Goal: Task Accomplishment & Management: Use online tool/utility

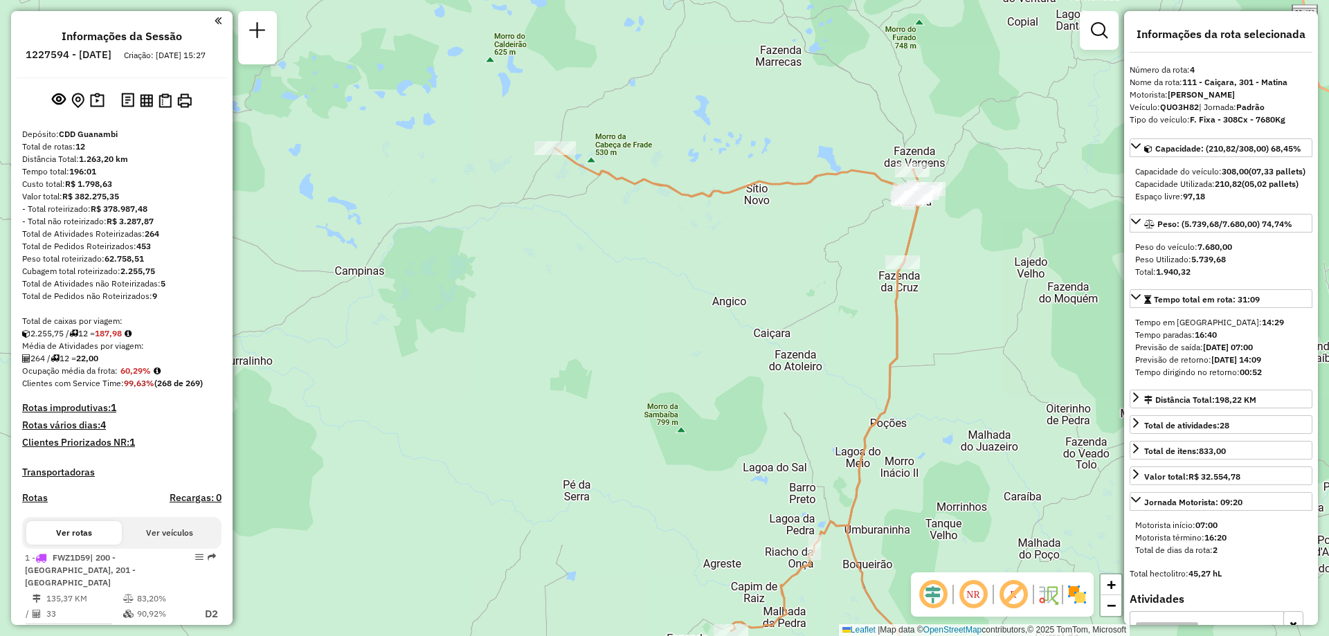
select select "**********"
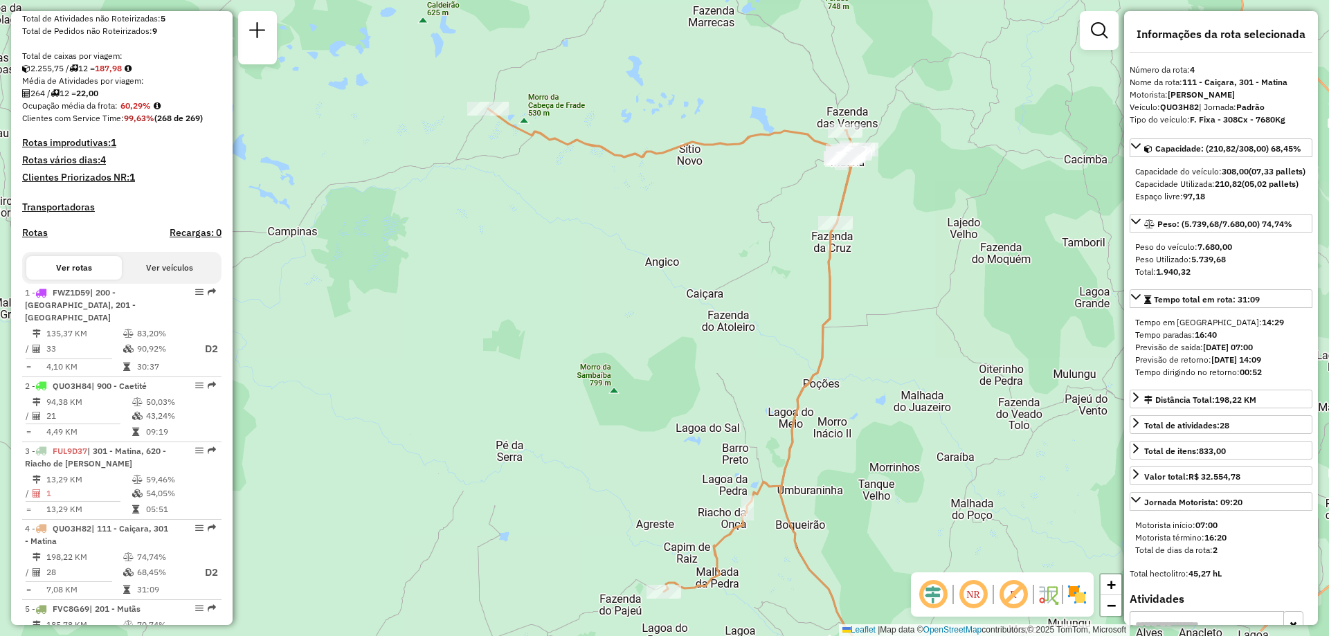
drag, startPoint x: 682, startPoint y: 302, endPoint x: 615, endPoint y: 262, distance: 77.9
click at [615, 262] on div "Janela de atendimento Grade de atendimento Capacidade Transportadoras Veículos …" at bounding box center [664, 318] width 1329 height 636
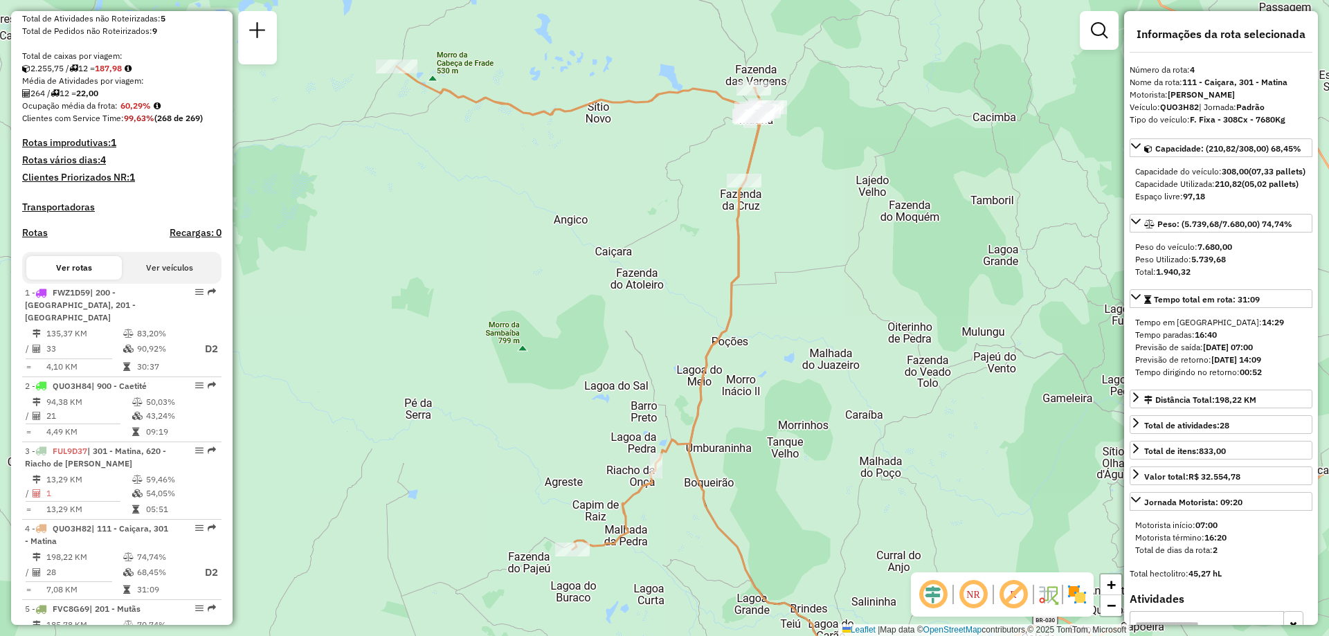
drag, startPoint x: 631, startPoint y: 334, endPoint x: 540, endPoint y: 291, distance: 100.6
click at [540, 291] on div "Janela de atendimento Grade de atendimento Capacidade Transportadoras Veículos …" at bounding box center [664, 318] width 1329 height 636
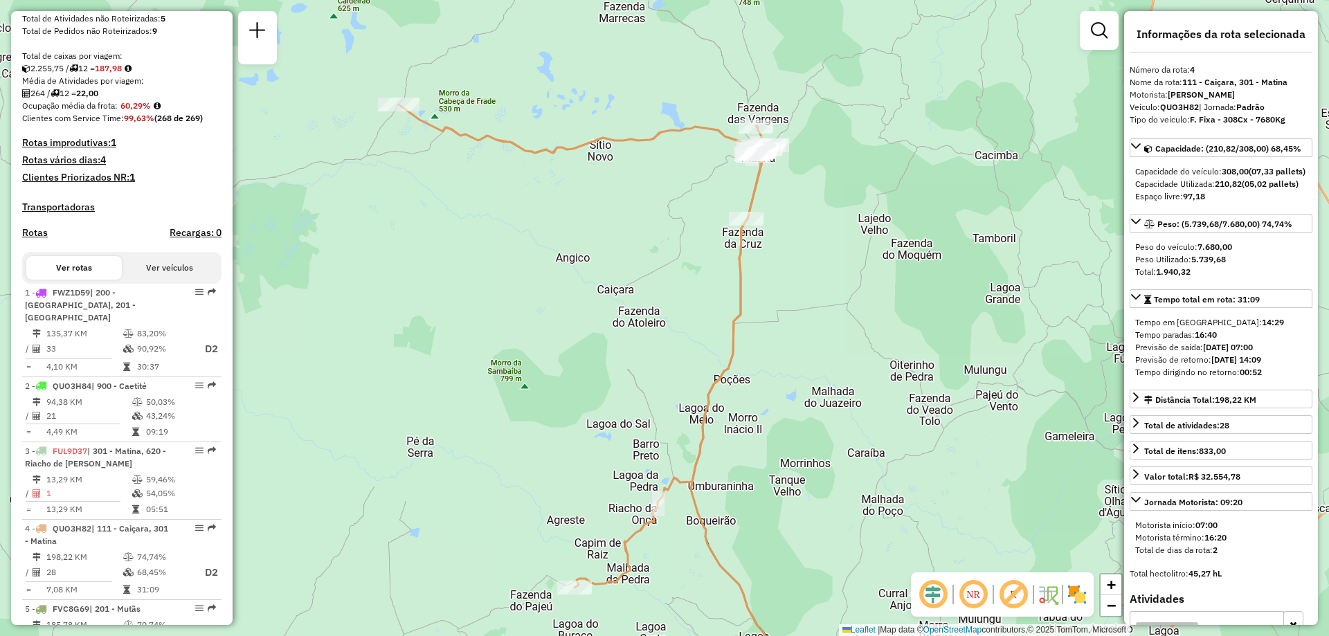
drag, startPoint x: 536, startPoint y: 269, endPoint x: 538, endPoint y: 308, distance: 38.8
click at [538, 308] on div "Janela de atendimento Grade de atendimento Capacidade Transportadoras Veículos …" at bounding box center [664, 318] width 1329 height 636
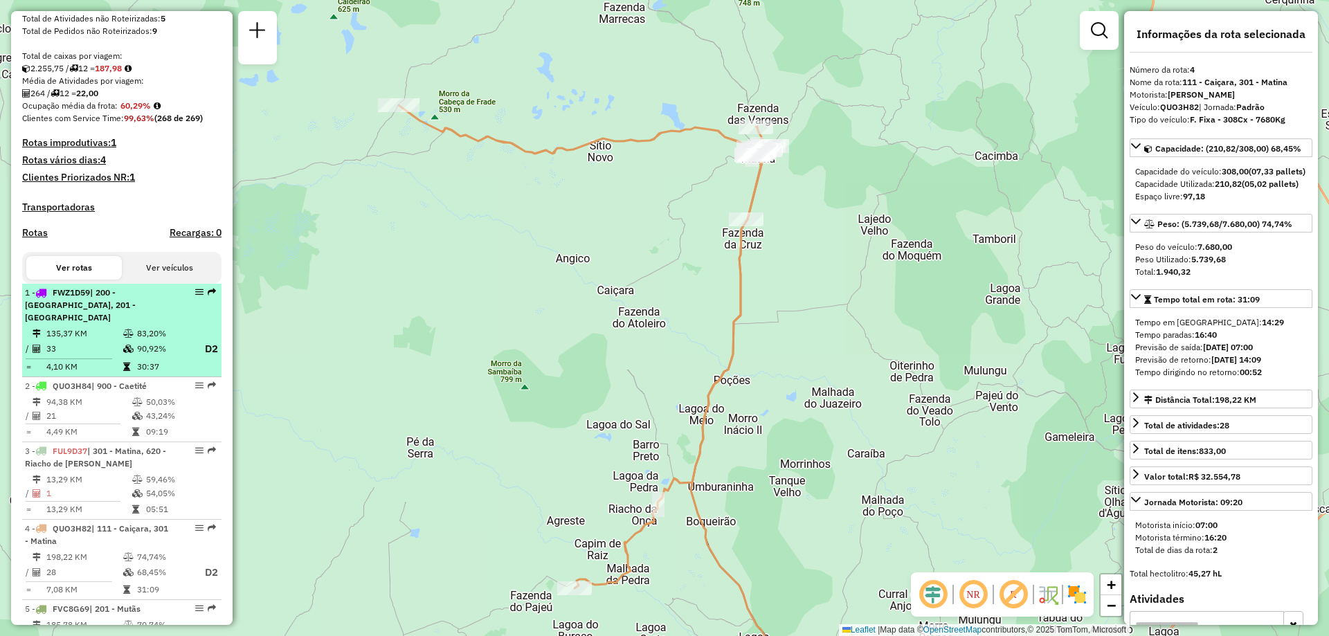
click at [149, 346] on td "90,92%" at bounding box center [163, 348] width 55 height 17
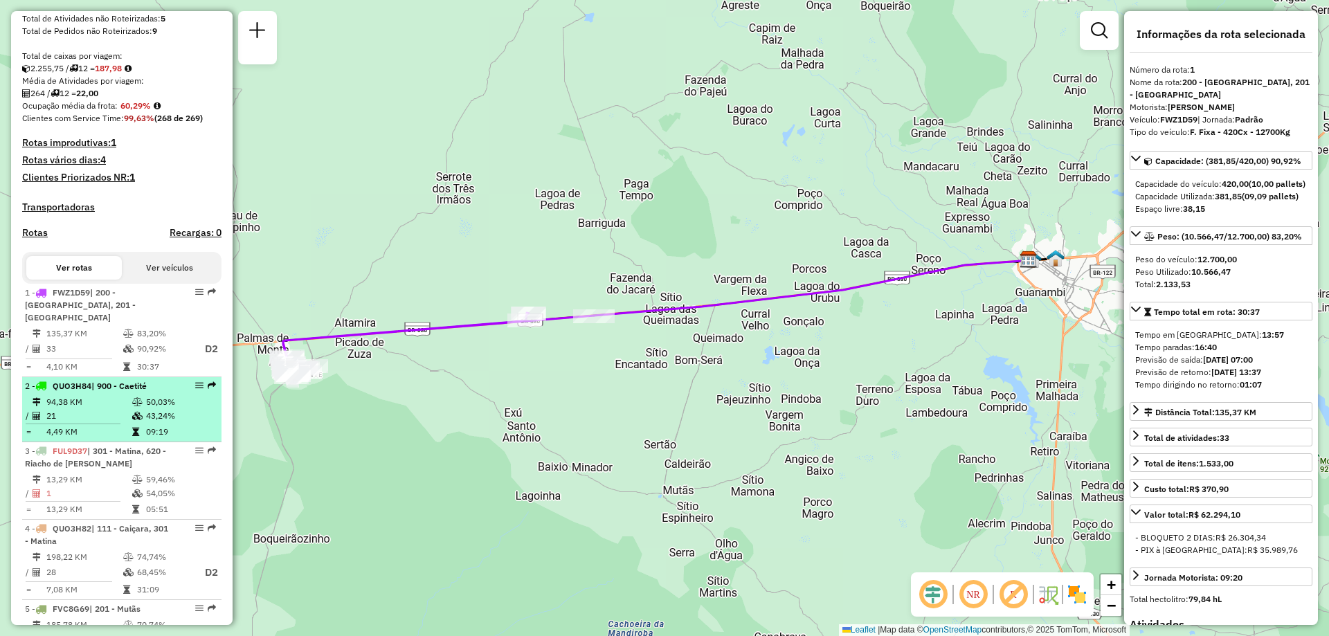
click at [111, 410] on td "21" at bounding box center [89, 416] width 86 height 14
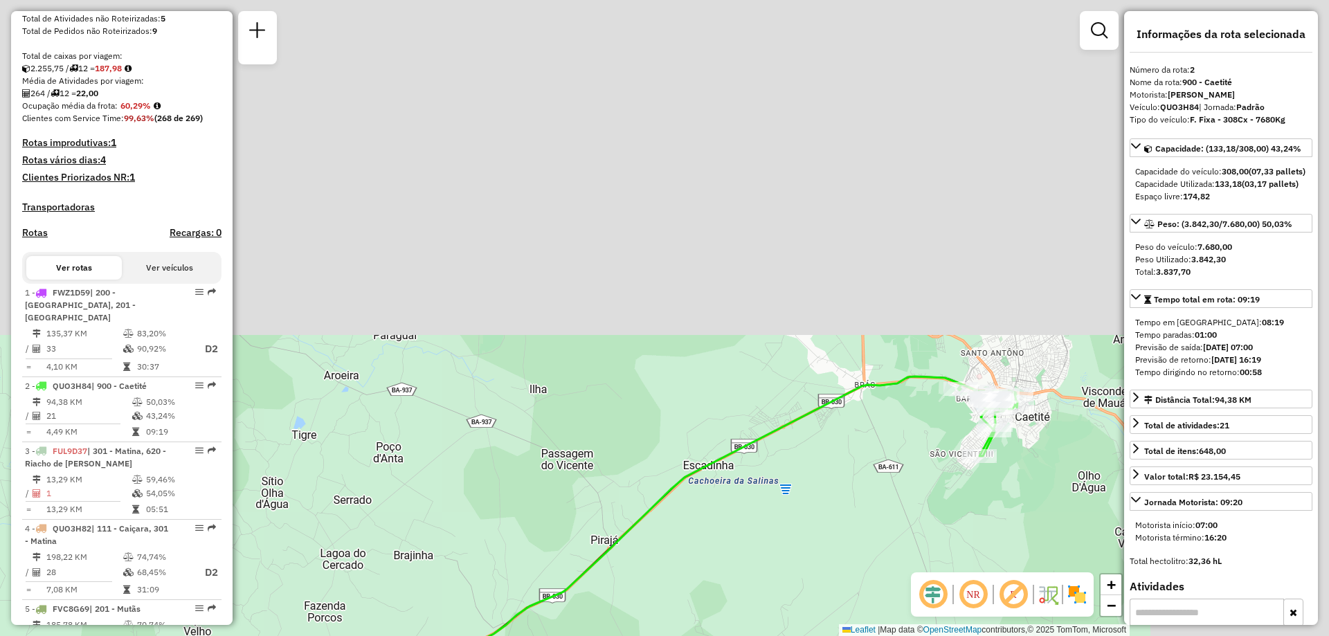
drag, startPoint x: 859, startPoint y: 269, endPoint x: 519, endPoint y: 663, distance: 520.1
click at [519, 635] on html "Aguarde... Pop-up bloqueado! Seu navegador bloqueou automáticamente a abertura …" at bounding box center [664, 318] width 1329 height 636
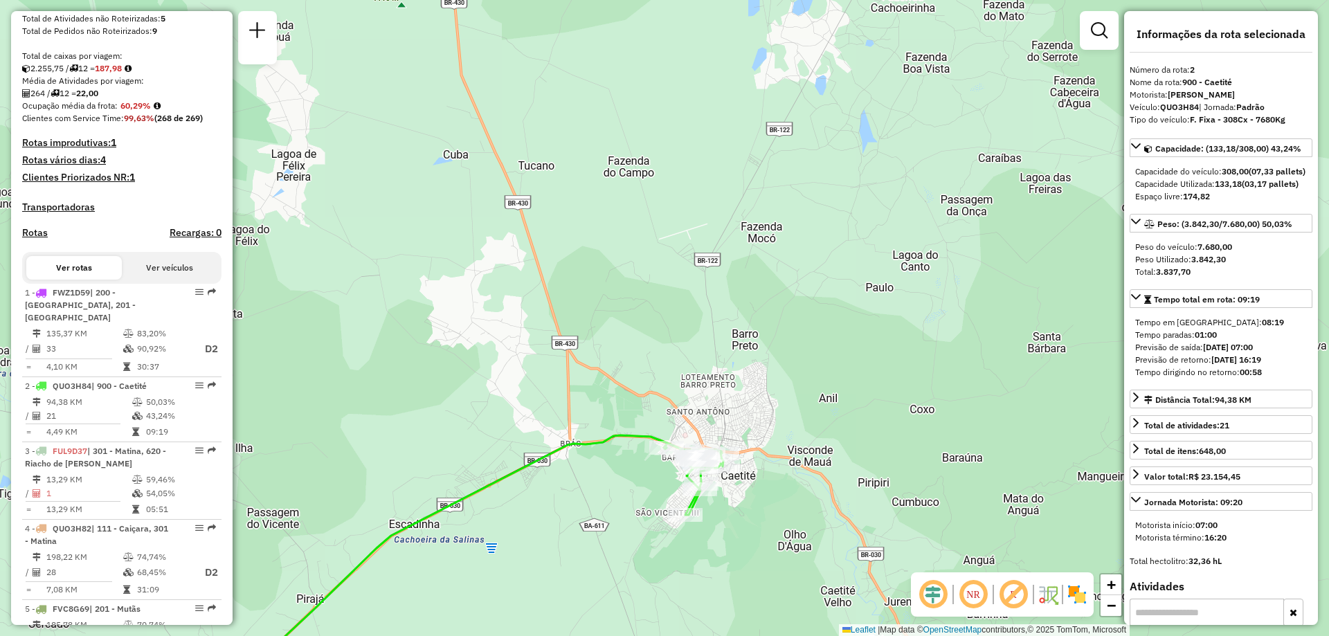
drag, startPoint x: 909, startPoint y: 314, endPoint x: 662, endPoint y: 352, distance: 249.9
click at [662, 352] on div "Janela de atendimento Grade de atendimento Capacidade Transportadoras Veículos …" at bounding box center [664, 318] width 1329 height 636
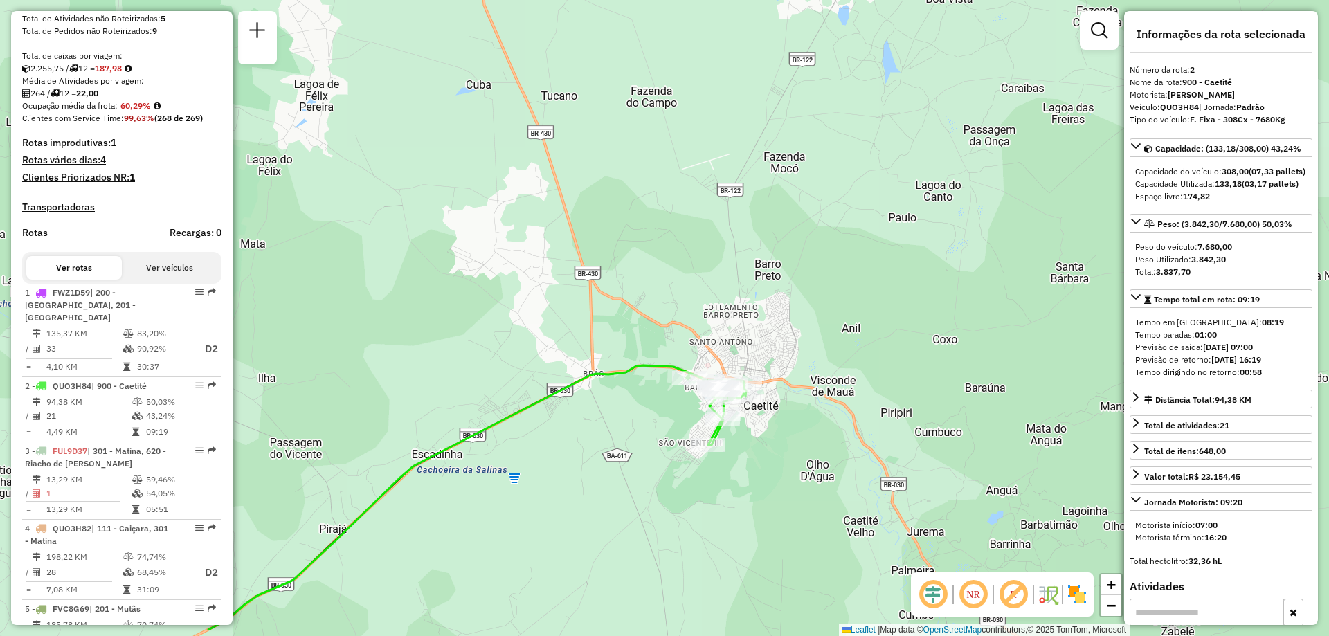
drag, startPoint x: 444, startPoint y: 356, endPoint x: 468, endPoint y: 284, distance: 75.1
click at [468, 284] on div "Janela de atendimento Grade de atendimento Capacidade Transportadoras Veículos …" at bounding box center [664, 318] width 1329 height 636
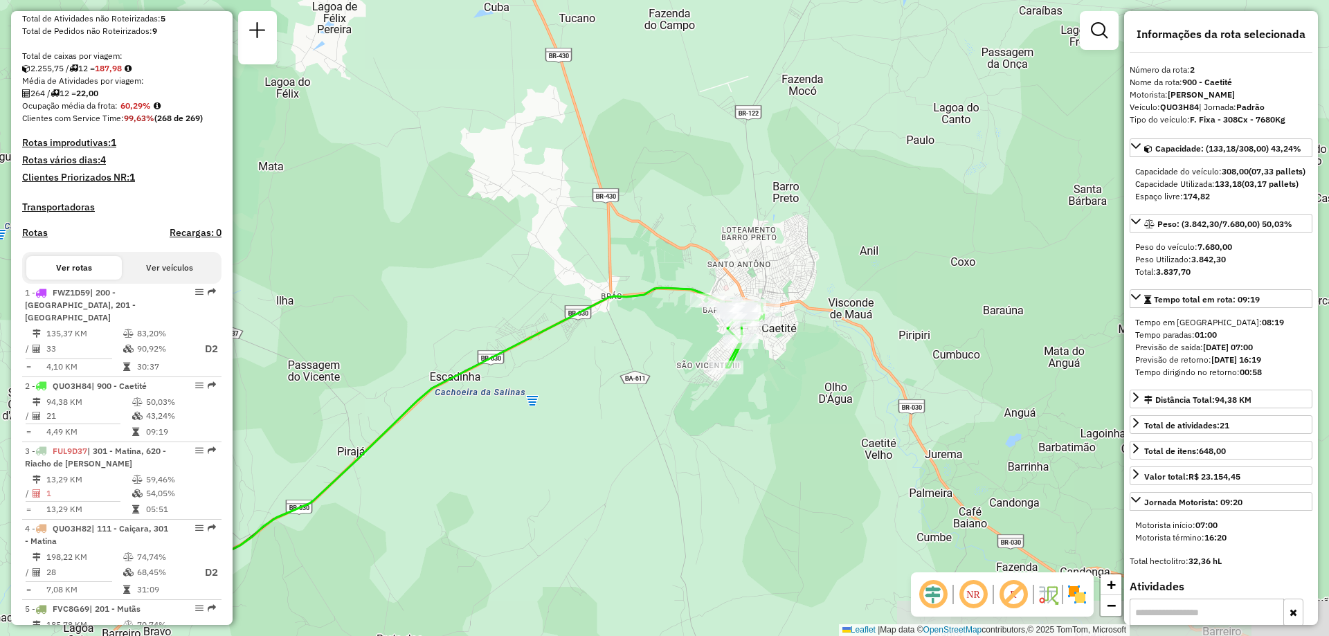
drag, startPoint x: 790, startPoint y: 466, endPoint x: 807, endPoint y: 392, distance: 76.0
click at [807, 392] on div "Janela de atendimento Grade de atendimento Capacidade Transportadoras Veículos …" at bounding box center [664, 318] width 1329 height 636
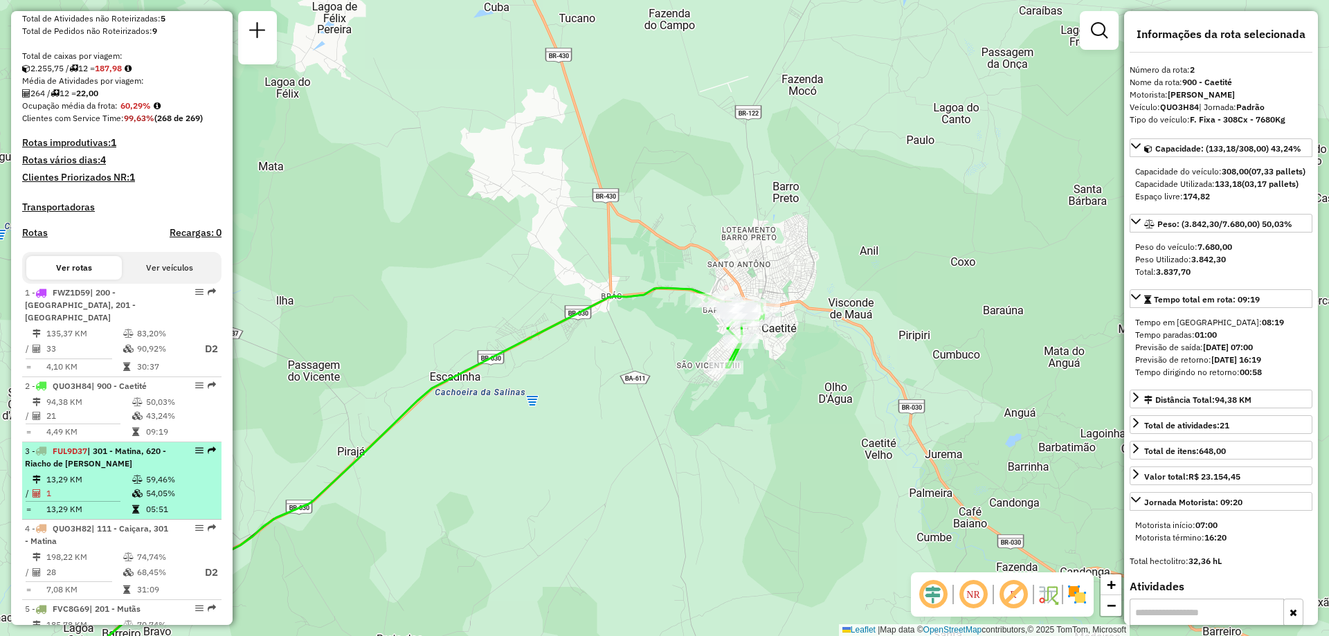
click at [95, 458] on span "| 301 - Matina, 620 - Riacho de [PERSON_NAME]" at bounding box center [95, 457] width 141 height 23
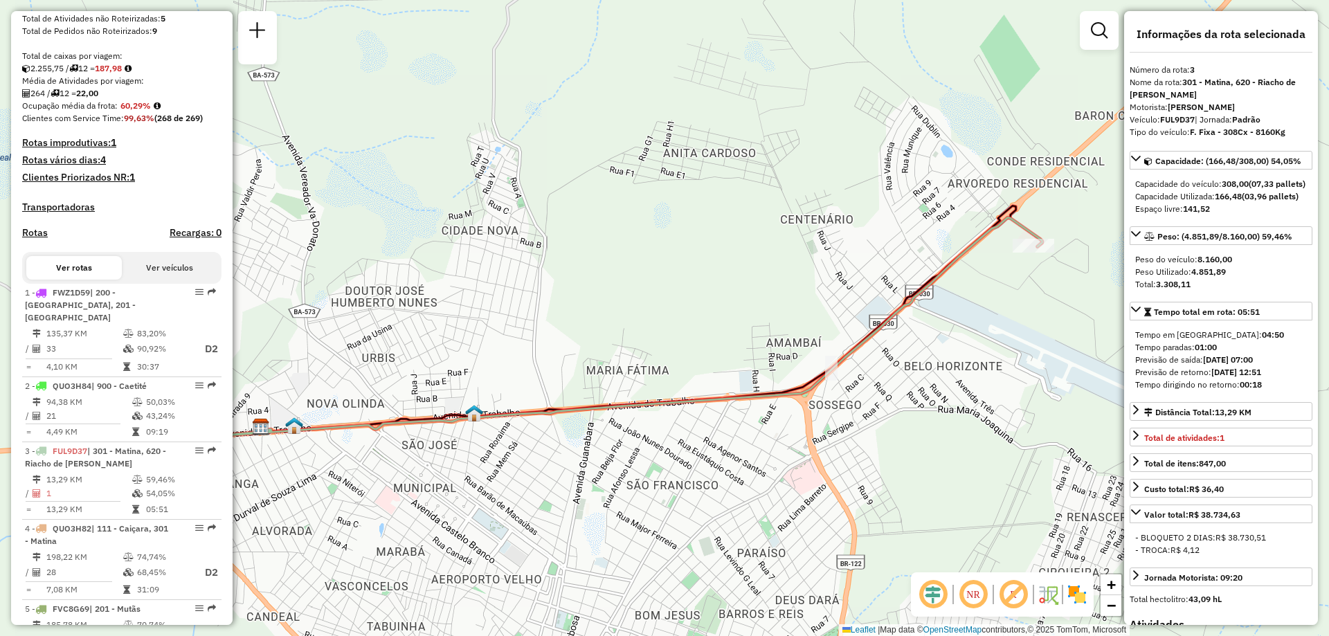
drag, startPoint x: 957, startPoint y: 211, endPoint x: 893, endPoint y: 219, distance: 64.1
click at [893, 219] on div "Janela de atendimento Grade de atendimento Capacidade Transportadoras Veículos …" at bounding box center [664, 318] width 1329 height 636
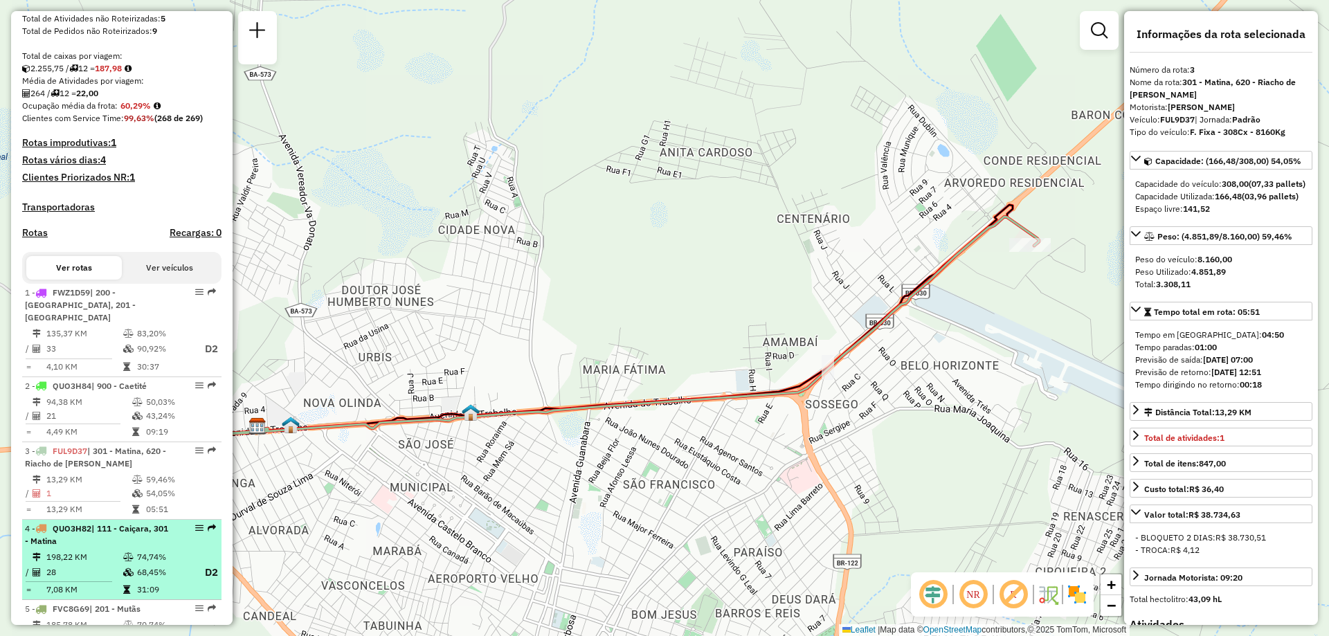
click at [133, 547] on li "4 - QUO3H82 | 111 - [GEOGRAPHIC_DATA], 301 - Matina 198,22 KM 74,74% / 28 68,45…" at bounding box center [121, 560] width 199 height 81
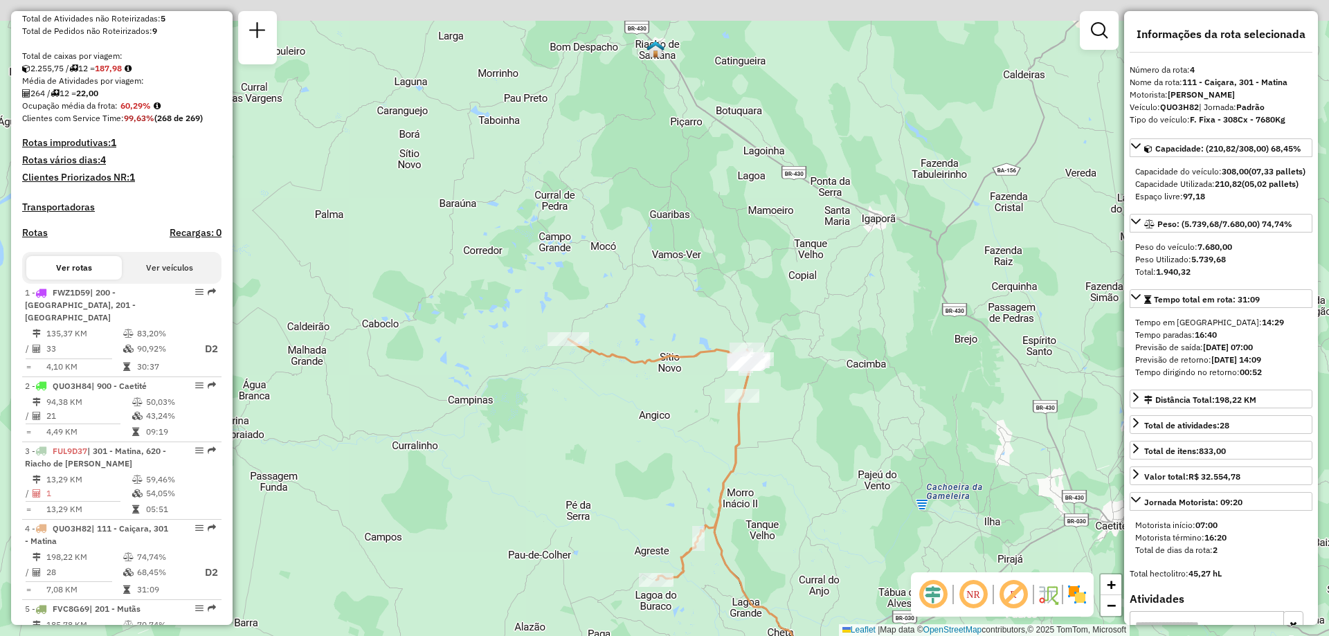
drag, startPoint x: 572, startPoint y: 161, endPoint x: 594, endPoint y: 349, distance: 189.5
click at [594, 349] on icon at bounding box center [660, 459] width 185 height 241
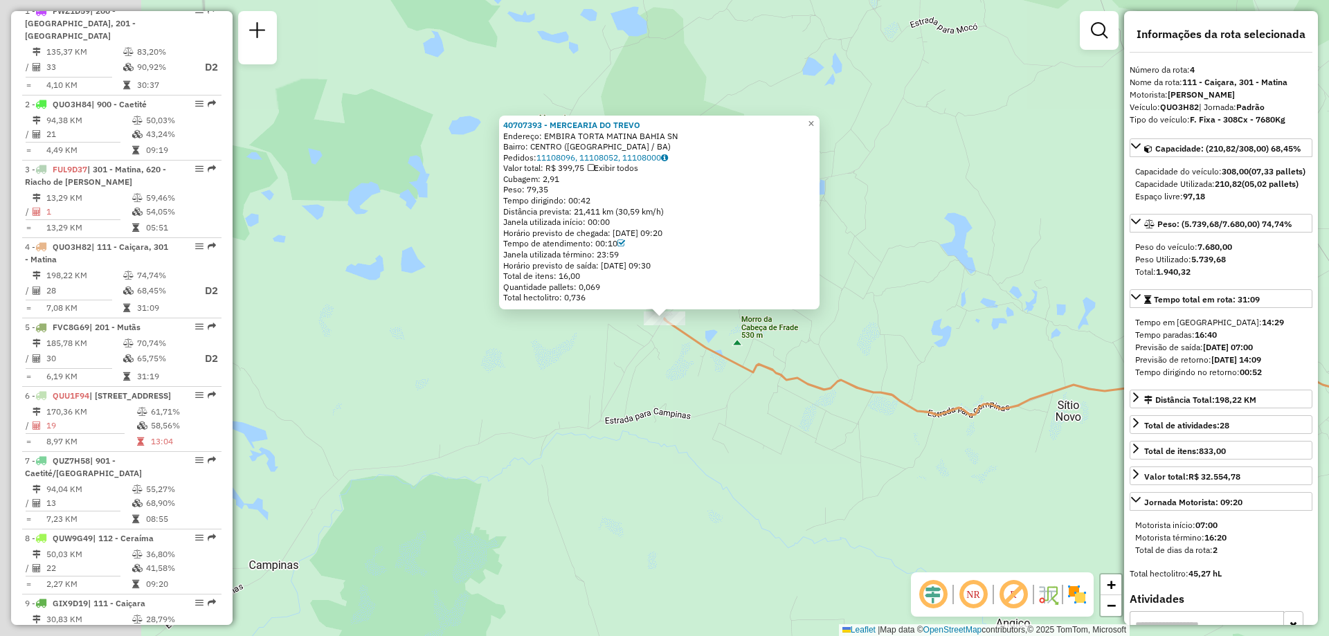
scroll to position [774, 0]
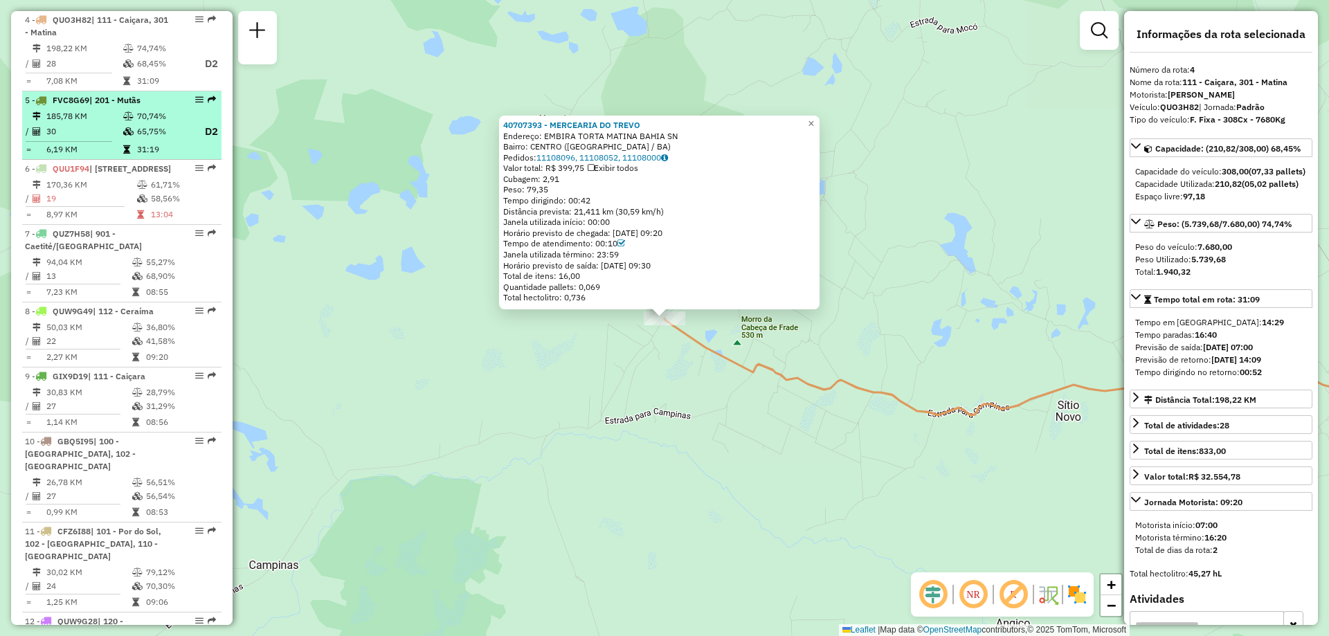
click at [161, 115] on td "70,74%" at bounding box center [163, 116] width 55 height 14
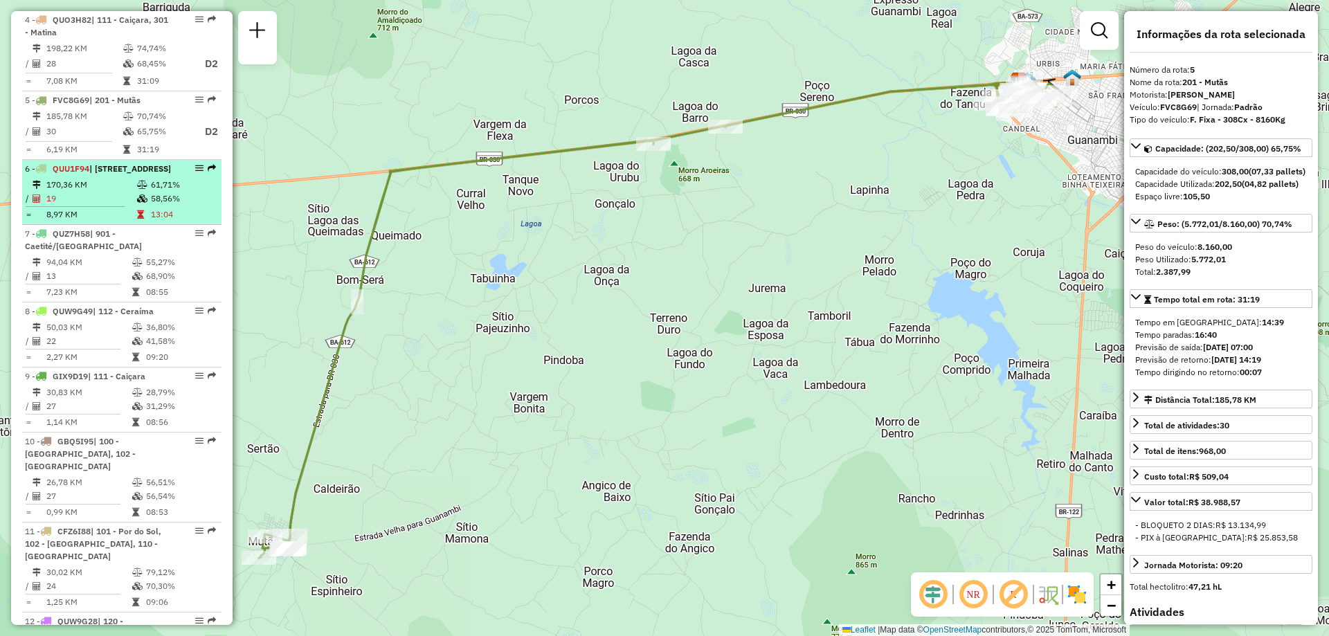
click at [154, 206] on td "58,56%" at bounding box center [183, 199] width 66 height 14
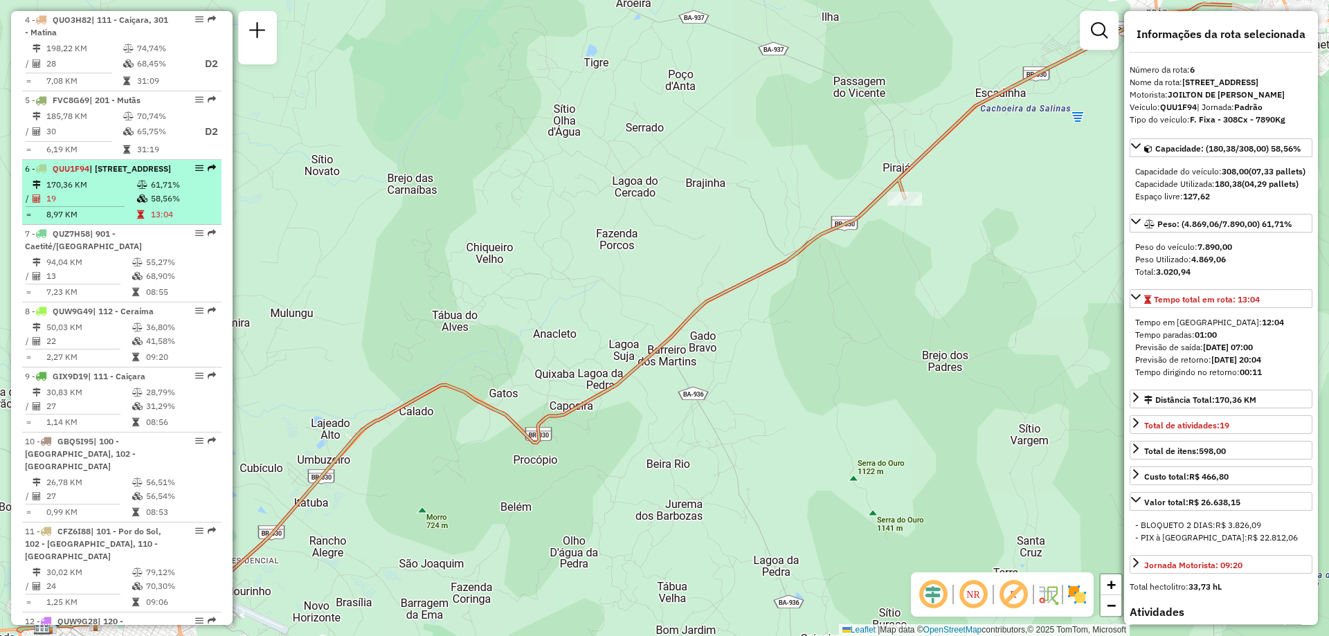
click at [114, 192] on td "170,36 KM" at bounding box center [91, 185] width 91 height 14
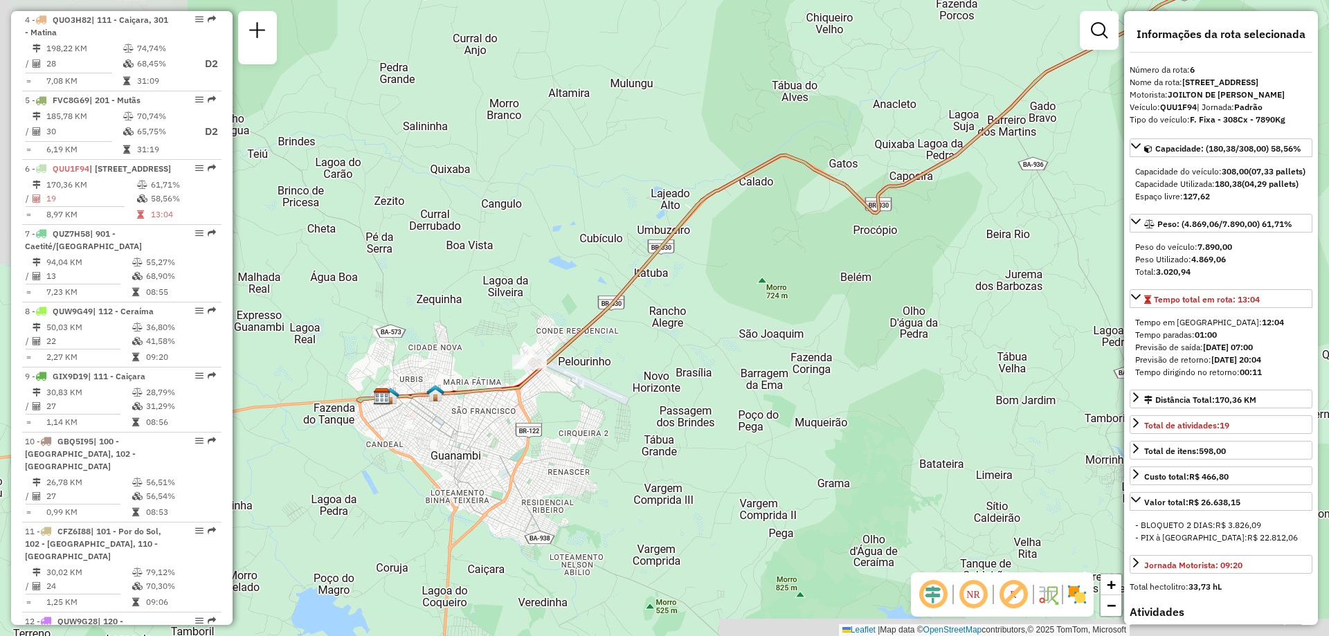
drag, startPoint x: 299, startPoint y: 547, endPoint x: 637, endPoint y: 322, distance: 406.7
click at [637, 322] on div "Janela de atendimento Grade de atendimento Capacidade Transportadoras Veículos …" at bounding box center [664, 318] width 1329 height 636
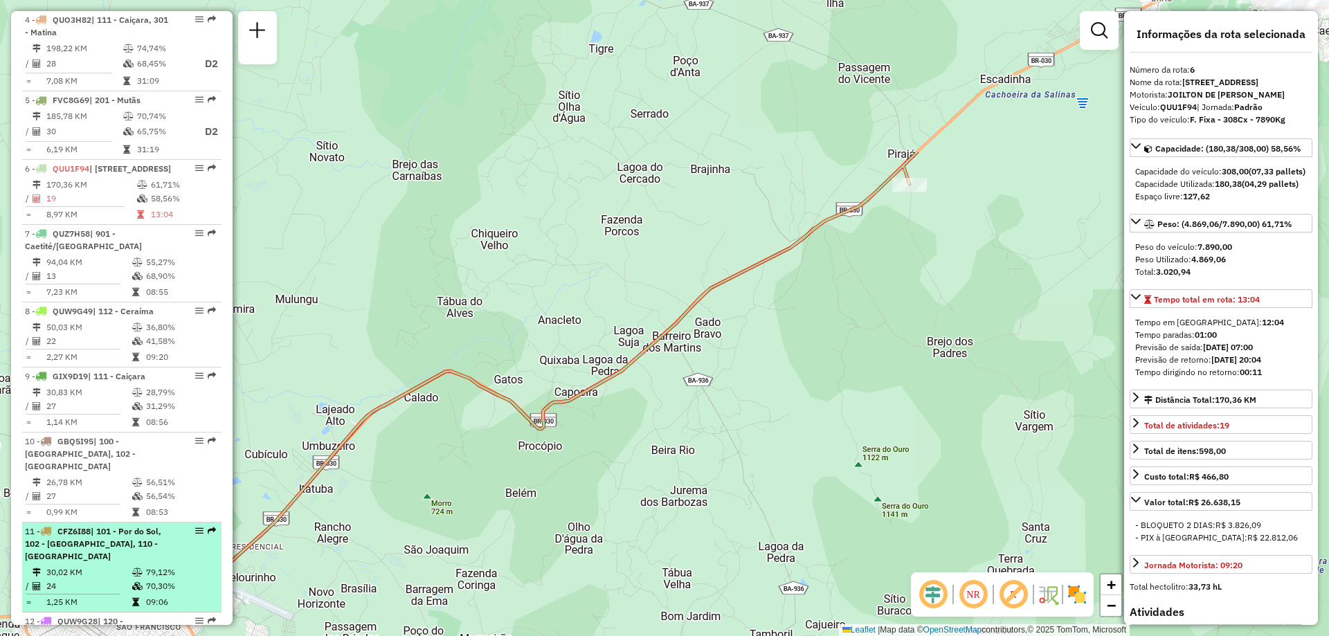
drag, startPoint x: 637, startPoint y: 322, endPoint x: 181, endPoint y: 585, distance: 527.4
click at [184, 584] on hb-router-mapa "Informações da Sessão 1227594 - [DATE] Criação: [DATE] 15:27 Depósito: CDD Guan…" at bounding box center [664, 318] width 1329 height 636
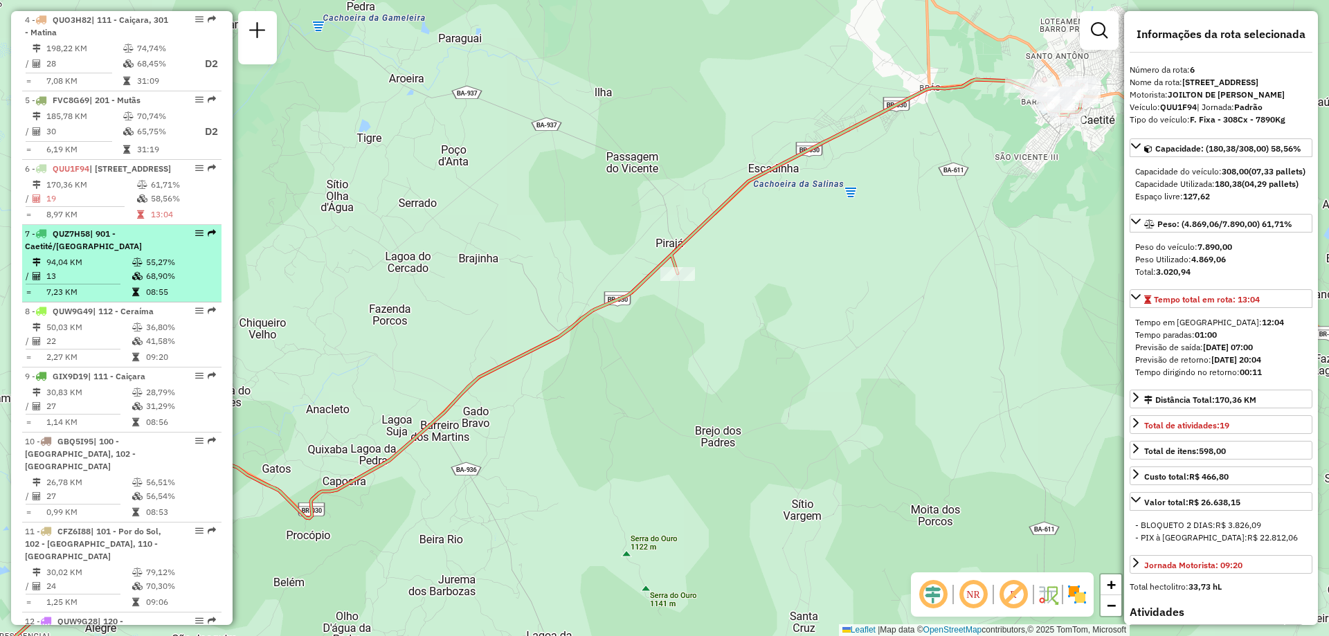
click at [101, 251] on span "| 901 - Caetité/[GEOGRAPHIC_DATA]" at bounding box center [83, 239] width 117 height 23
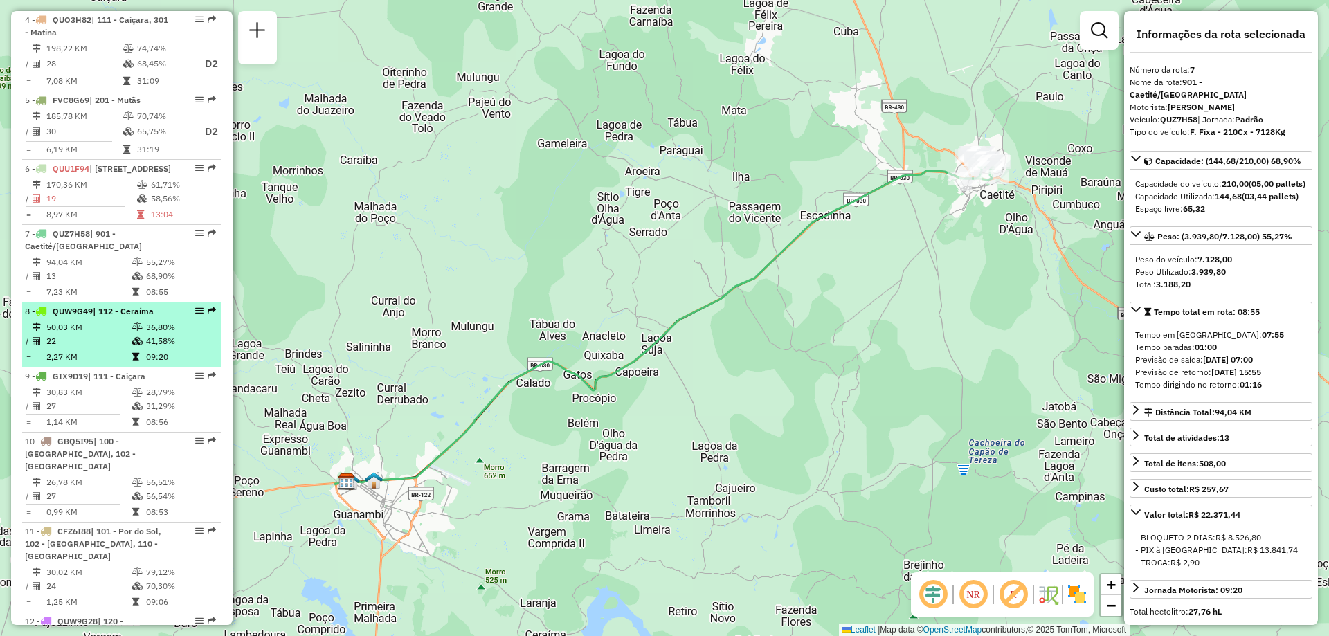
click at [127, 348] on td "22" at bounding box center [89, 341] width 86 height 14
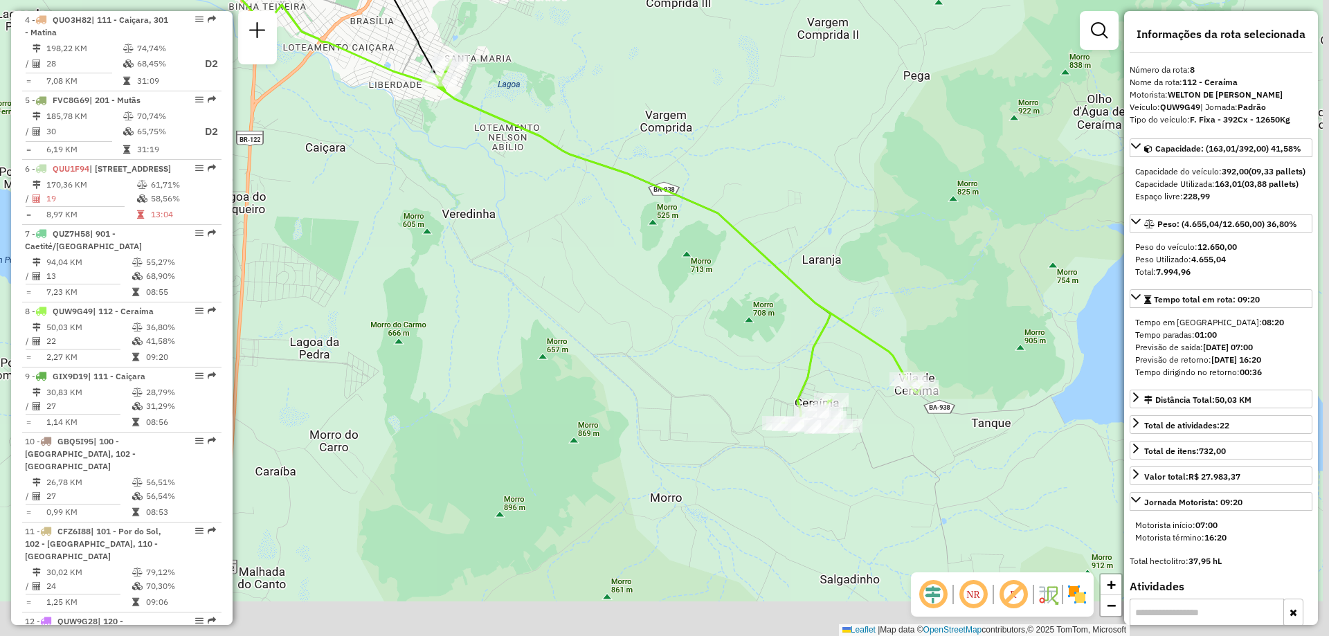
drag, startPoint x: 943, startPoint y: 486, endPoint x: 768, endPoint y: 279, distance: 270.6
click at [783, 289] on div "Janela de atendimento Grade de atendimento Capacidade Transportadoras Veículos …" at bounding box center [664, 318] width 1329 height 636
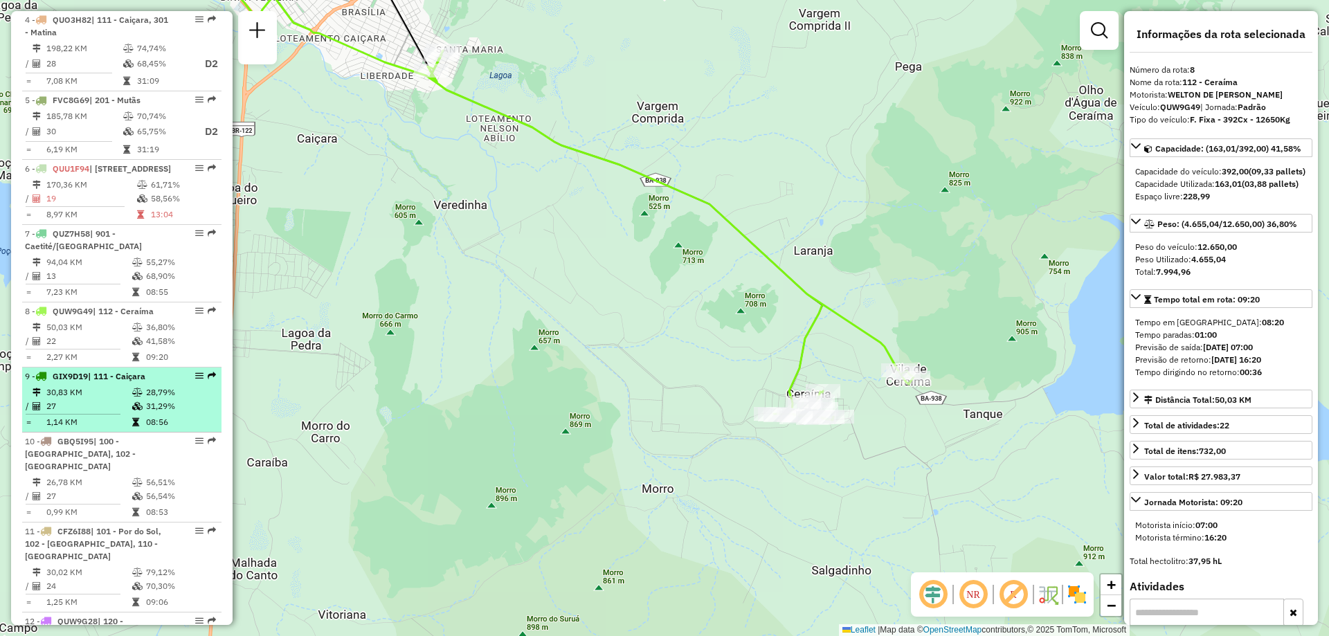
click at [98, 413] on td "27" at bounding box center [89, 406] width 86 height 14
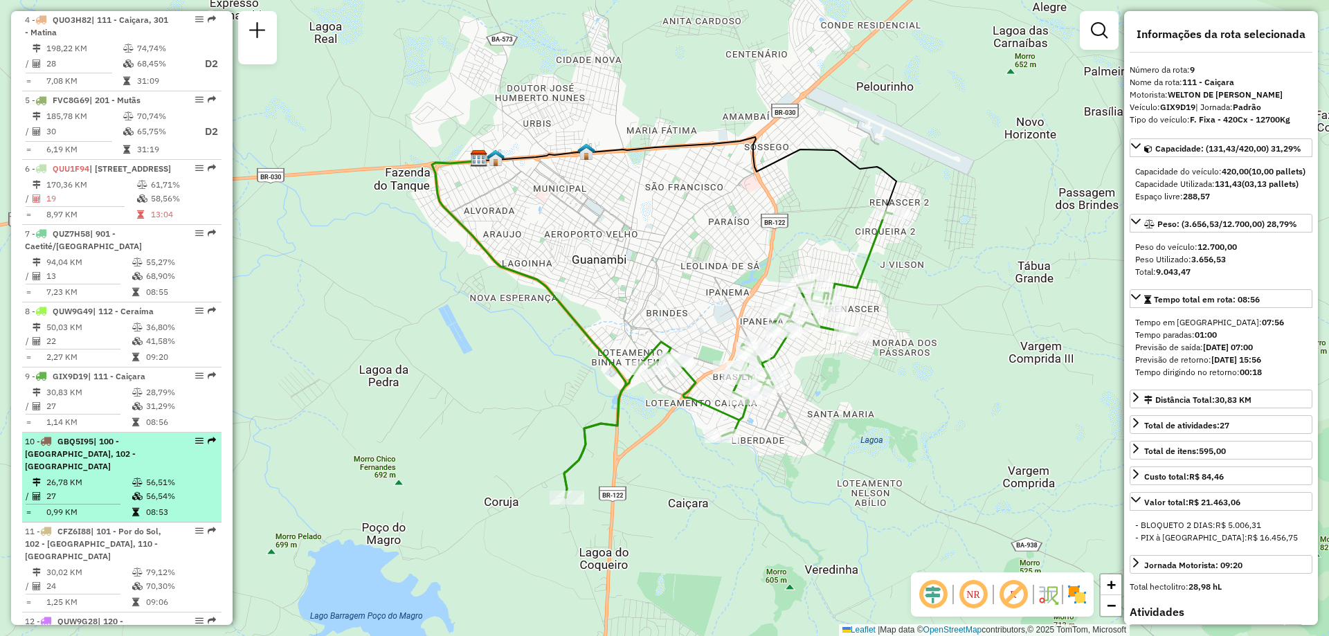
click at [86, 473] on li "10 - GBQ5I95 | 100 - [GEOGRAPHIC_DATA], 102 - [GEOGRAPHIC_DATA] 26,78 KM 56,51%…" at bounding box center [121, 478] width 199 height 90
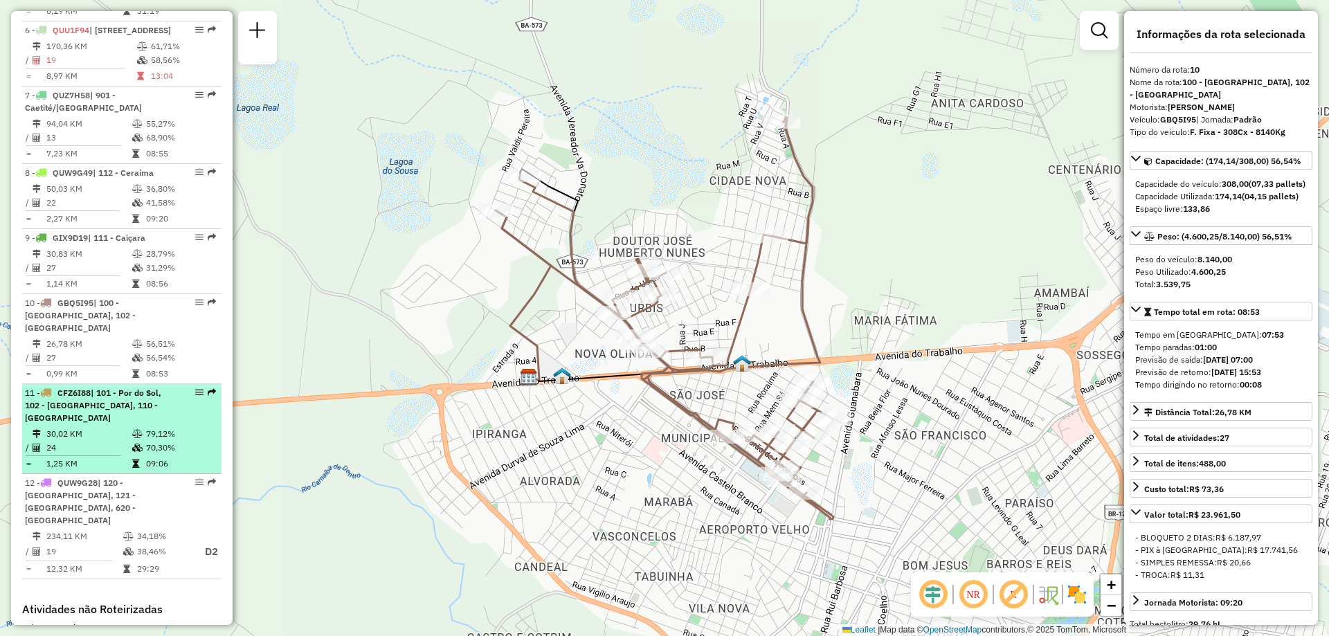
scroll to position [1051, 0]
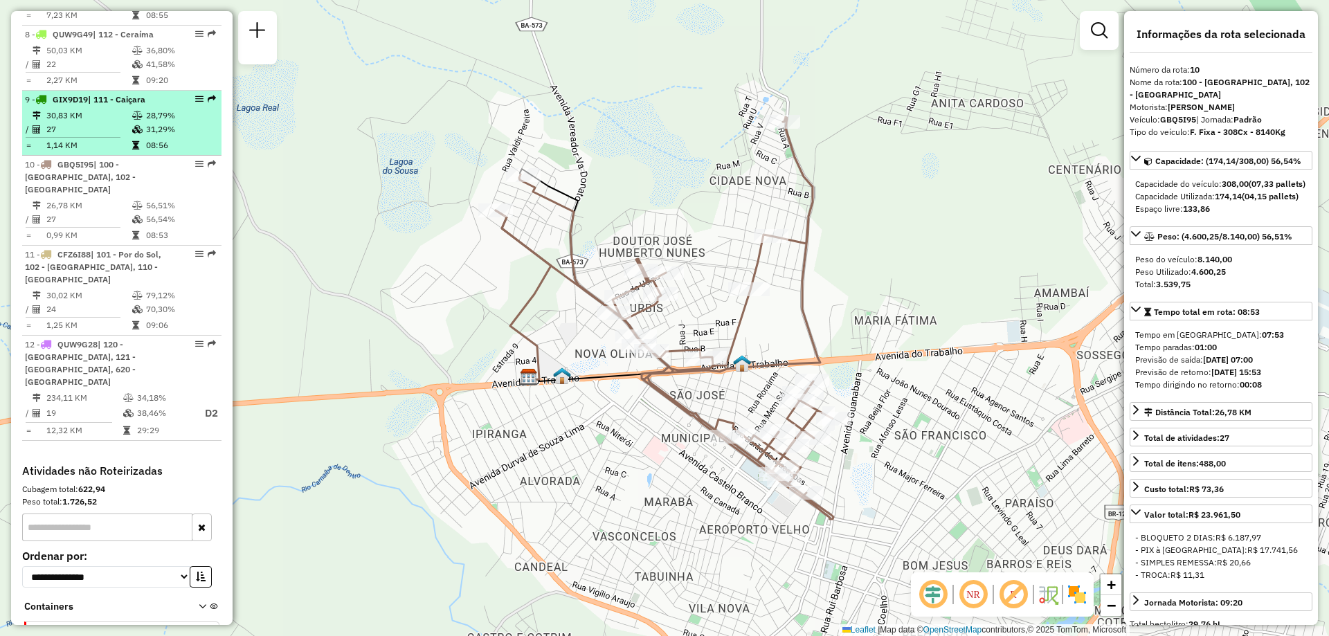
click at [53, 136] on td "27" at bounding box center [89, 129] width 86 height 14
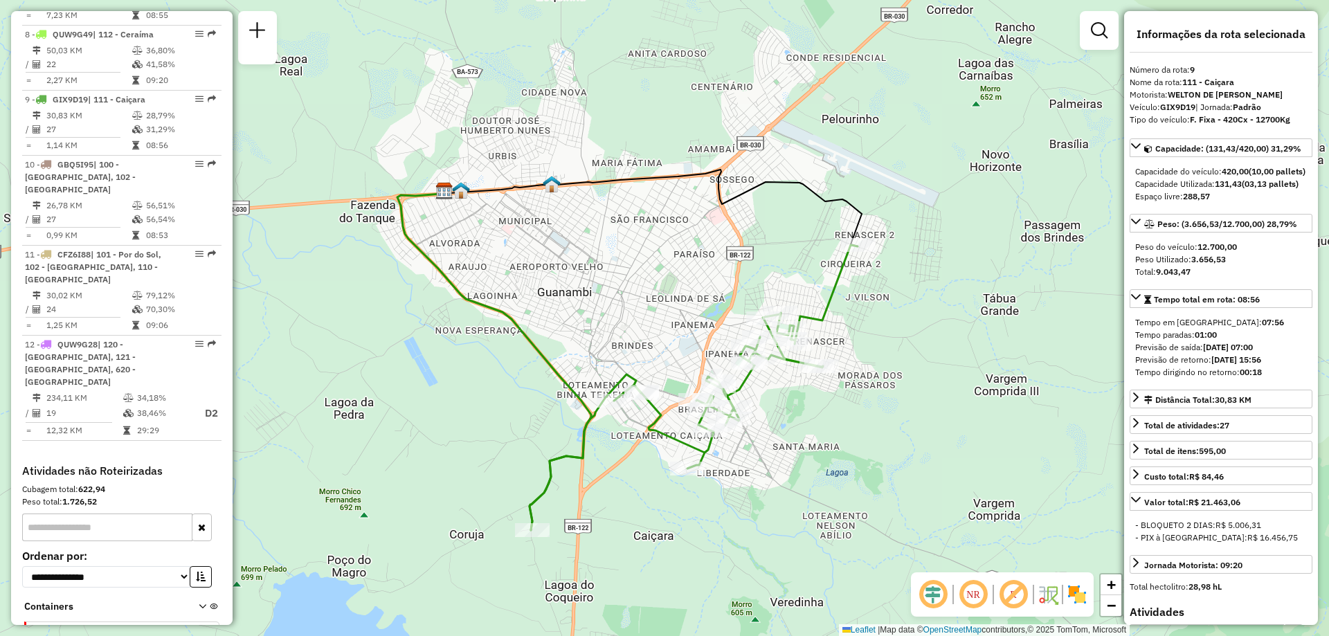
drag, startPoint x: 747, startPoint y: 316, endPoint x: 713, endPoint y: 348, distance: 47.0
click at [713, 348] on div "Janela de atendimento Grade de atendimento Capacidade Transportadoras Veículos …" at bounding box center [664, 318] width 1329 height 636
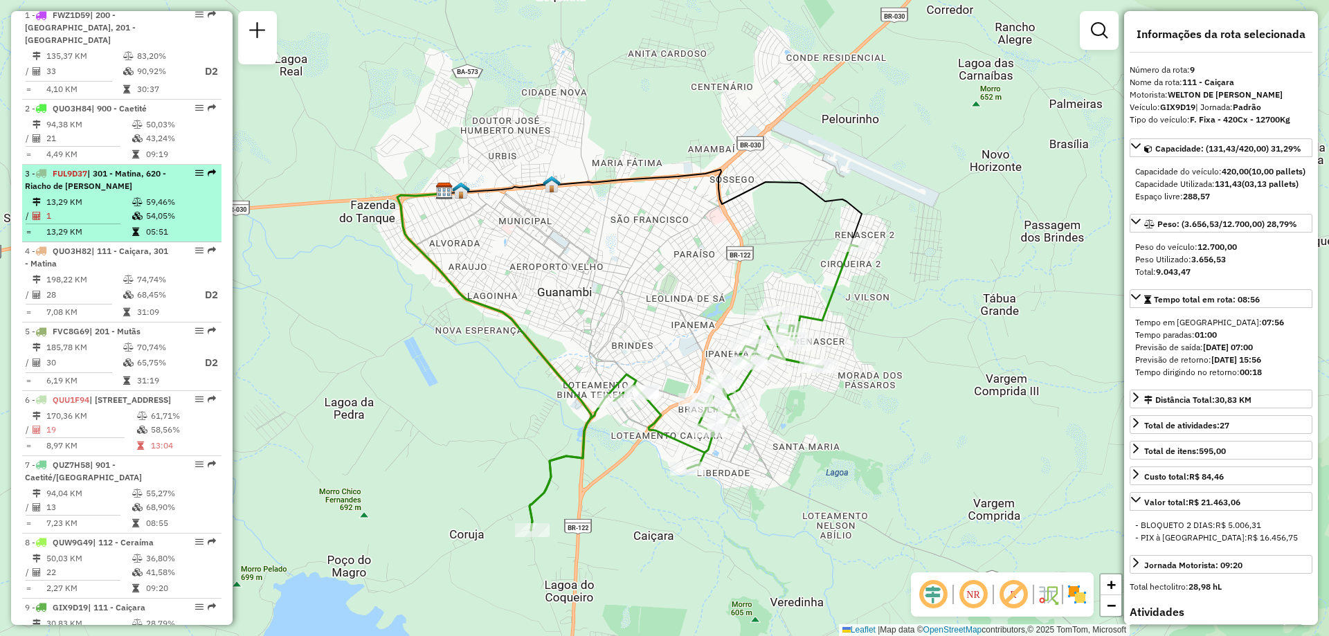
scroll to position [681, 0]
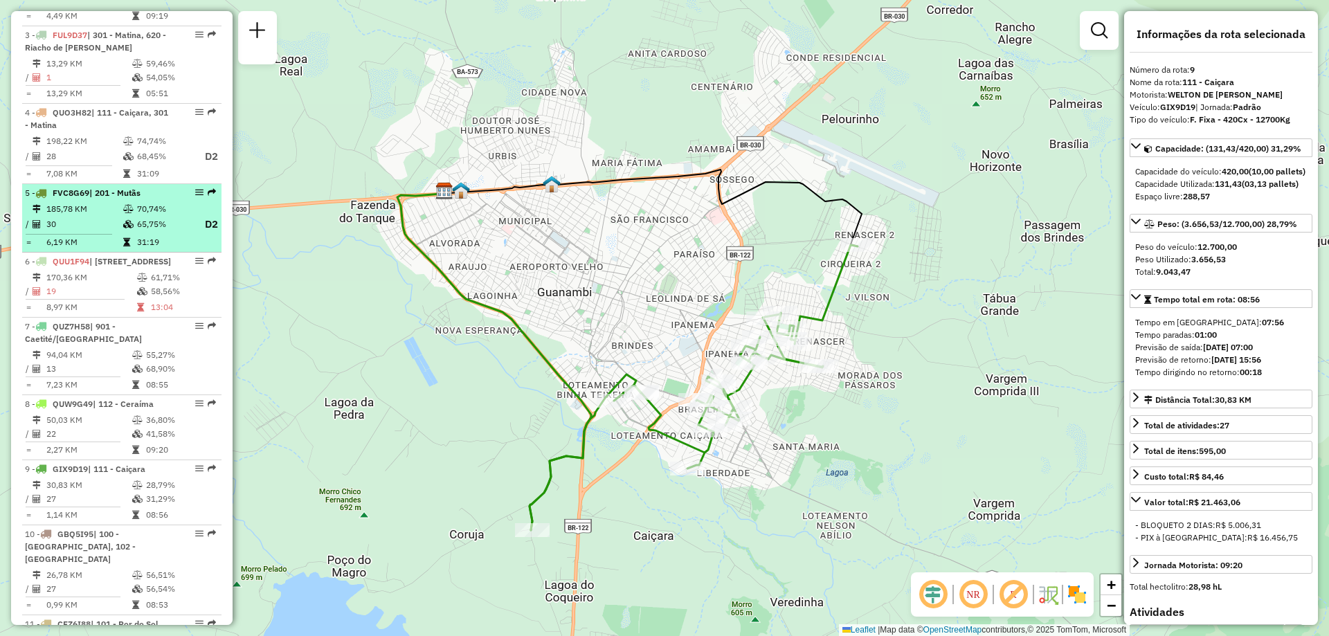
click at [159, 215] on td "70,74%" at bounding box center [163, 209] width 55 height 14
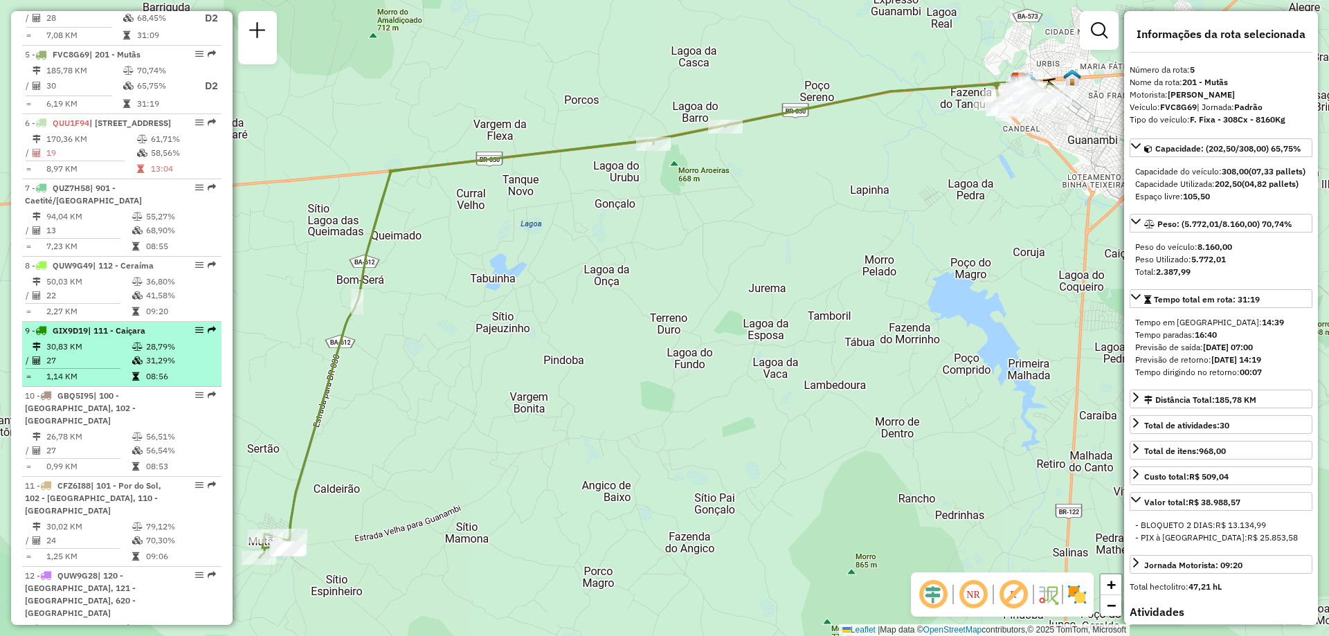
scroll to position [1027, 0]
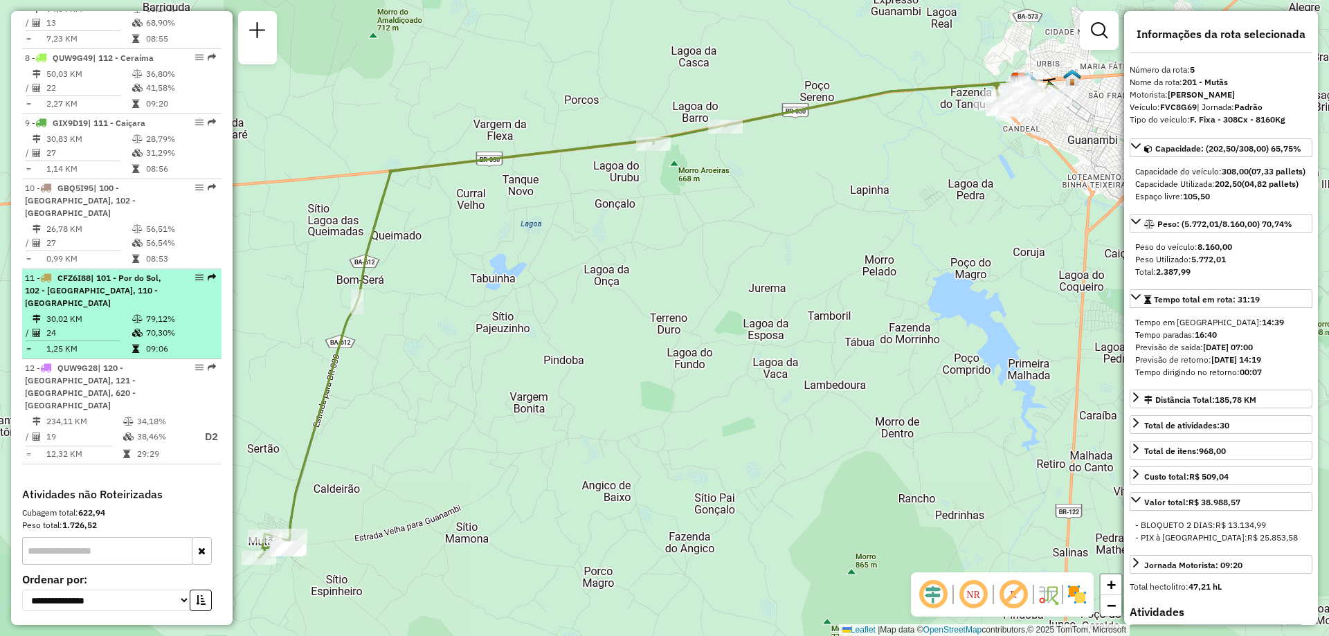
click at [139, 302] on div "11 - CFZ6I88 | 101 - Por do Sol, 102 - [GEOGRAPHIC_DATA], 110 - [GEOGRAPHIC_DAT…" at bounding box center [98, 290] width 147 height 37
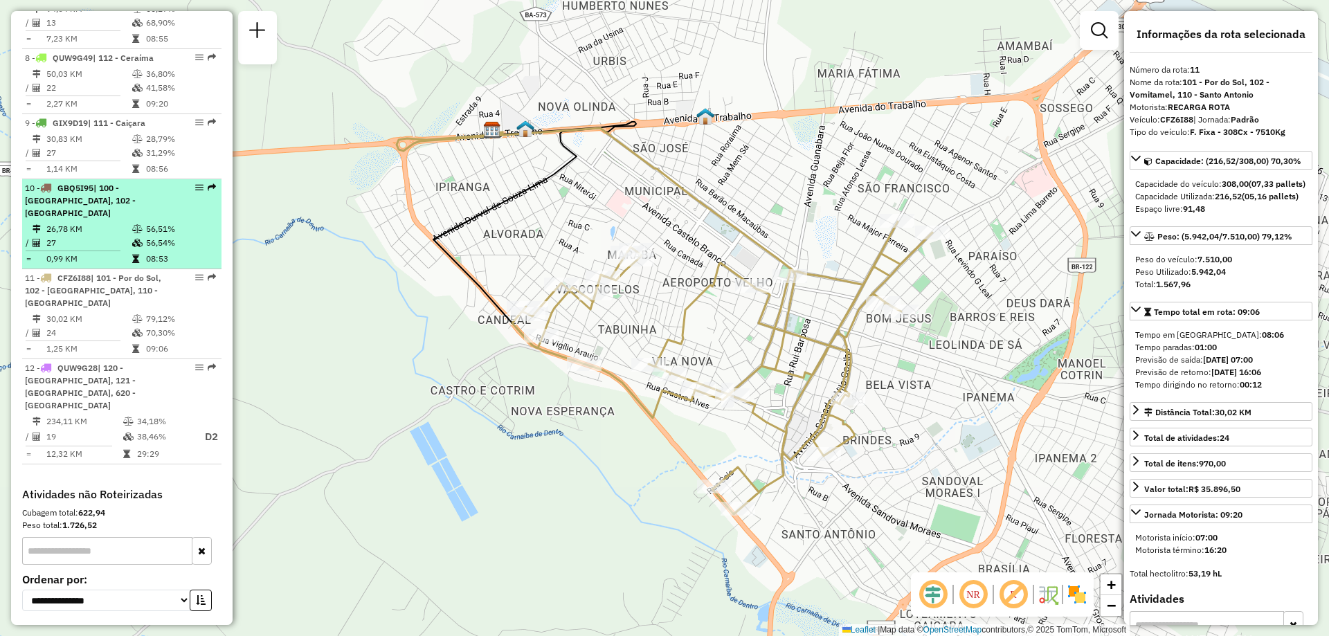
click at [122, 246] on td "27" at bounding box center [89, 243] width 86 height 14
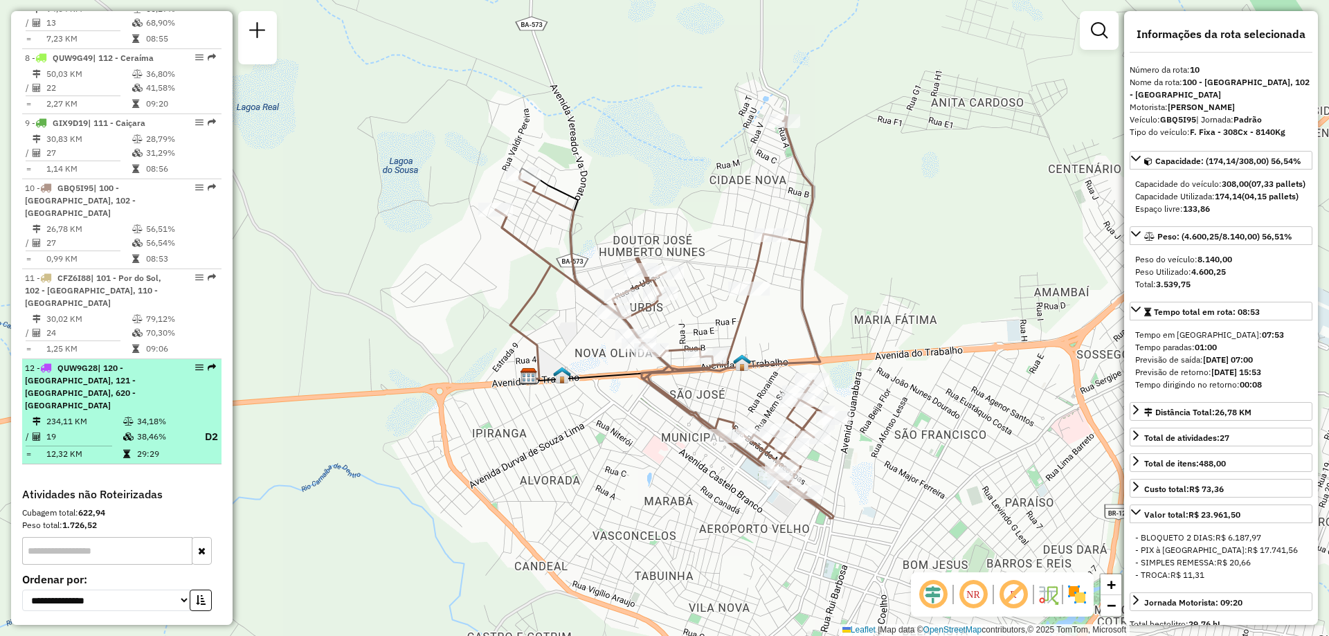
click at [109, 415] on td "234,11 KM" at bounding box center [84, 422] width 77 height 14
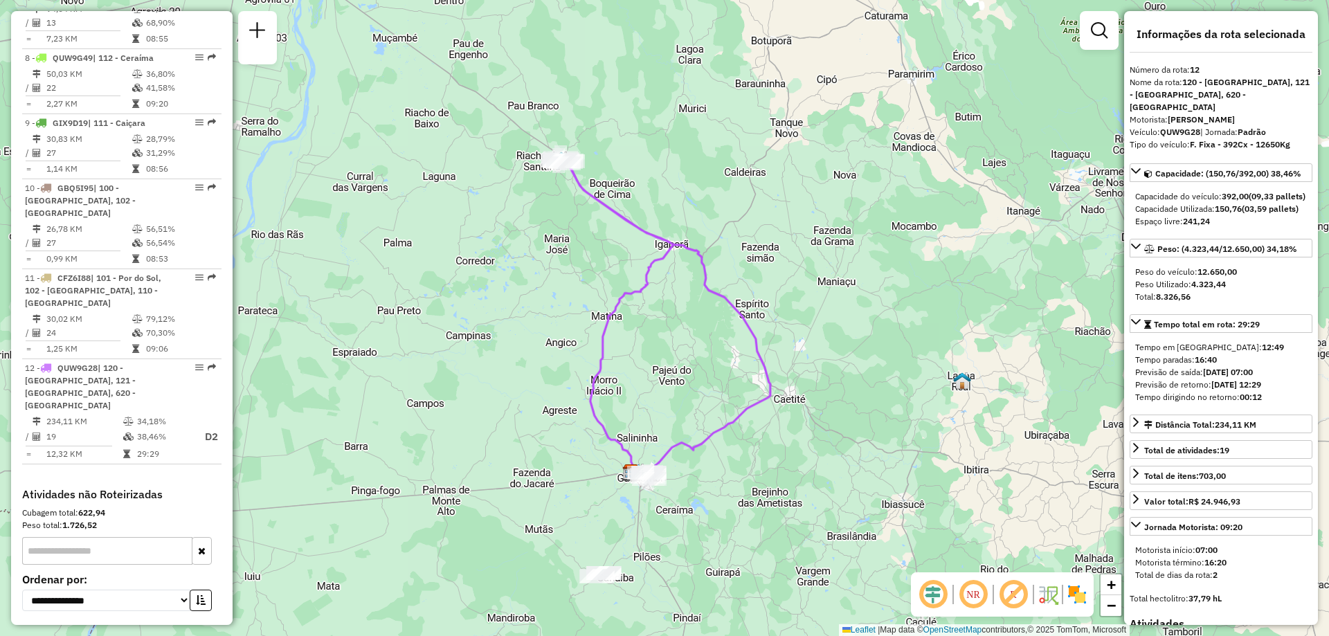
click at [163, 488] on h4 "Atividades não Roteirizadas" at bounding box center [121, 494] width 199 height 13
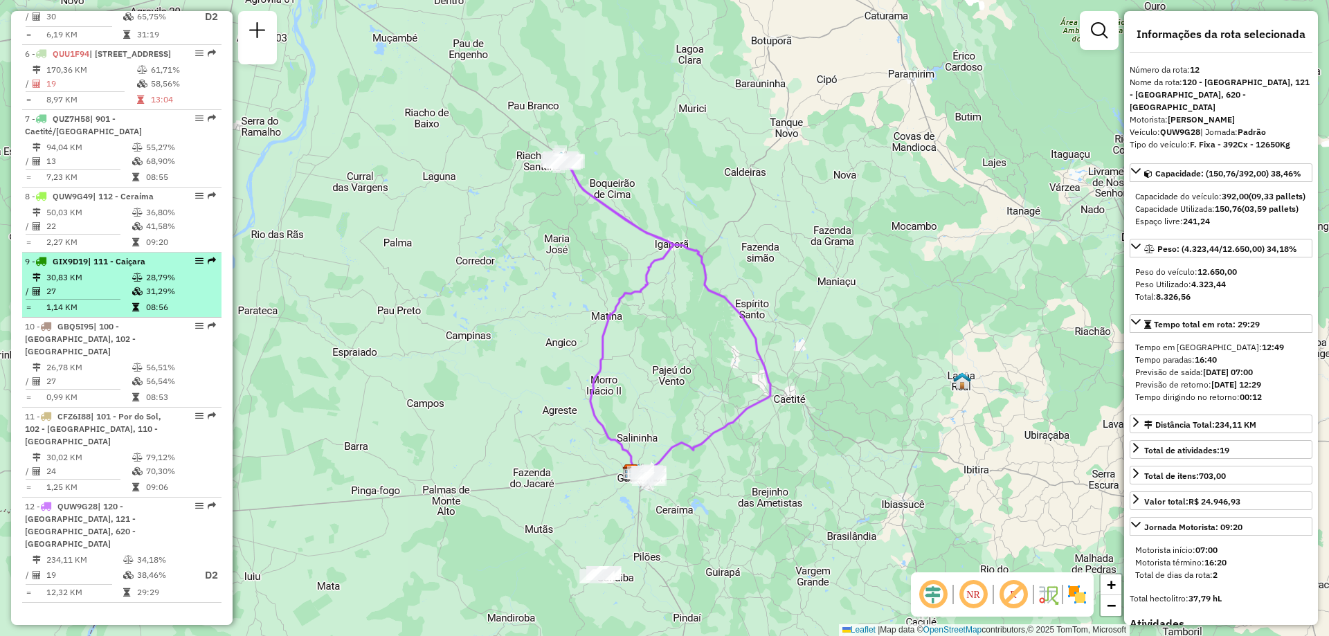
click at [114, 314] on td "1,14 KM" at bounding box center [89, 307] width 86 height 14
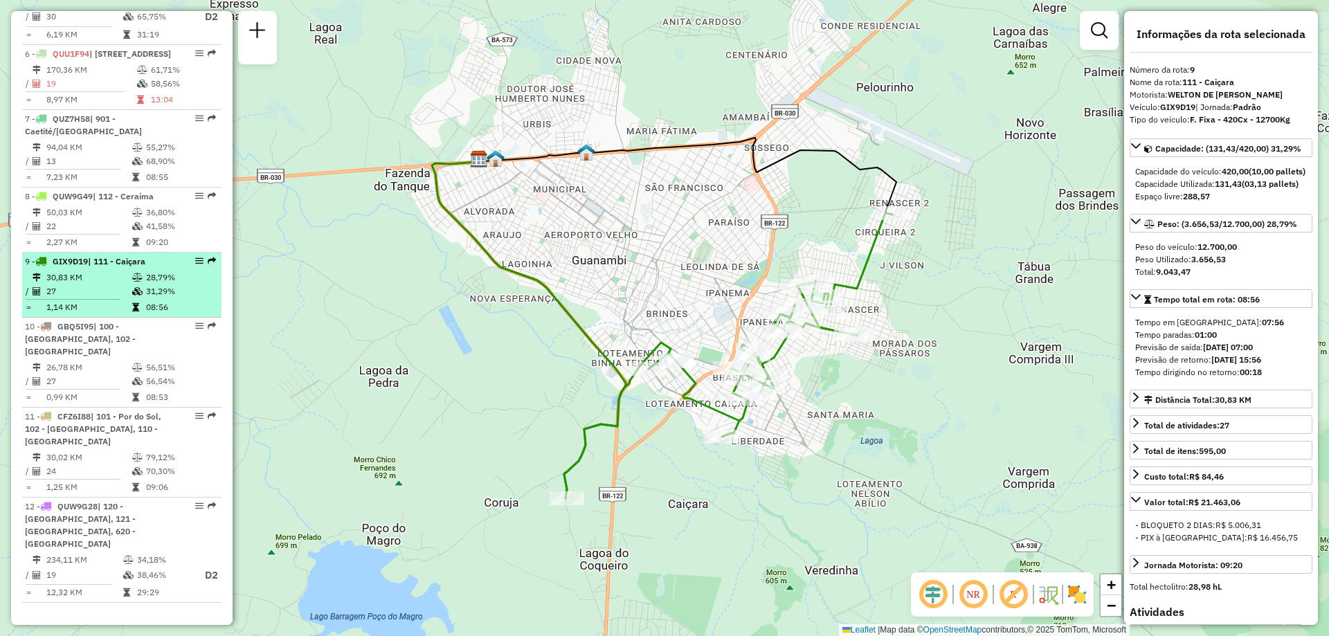
click at [82, 298] on td "27" at bounding box center [89, 291] width 86 height 14
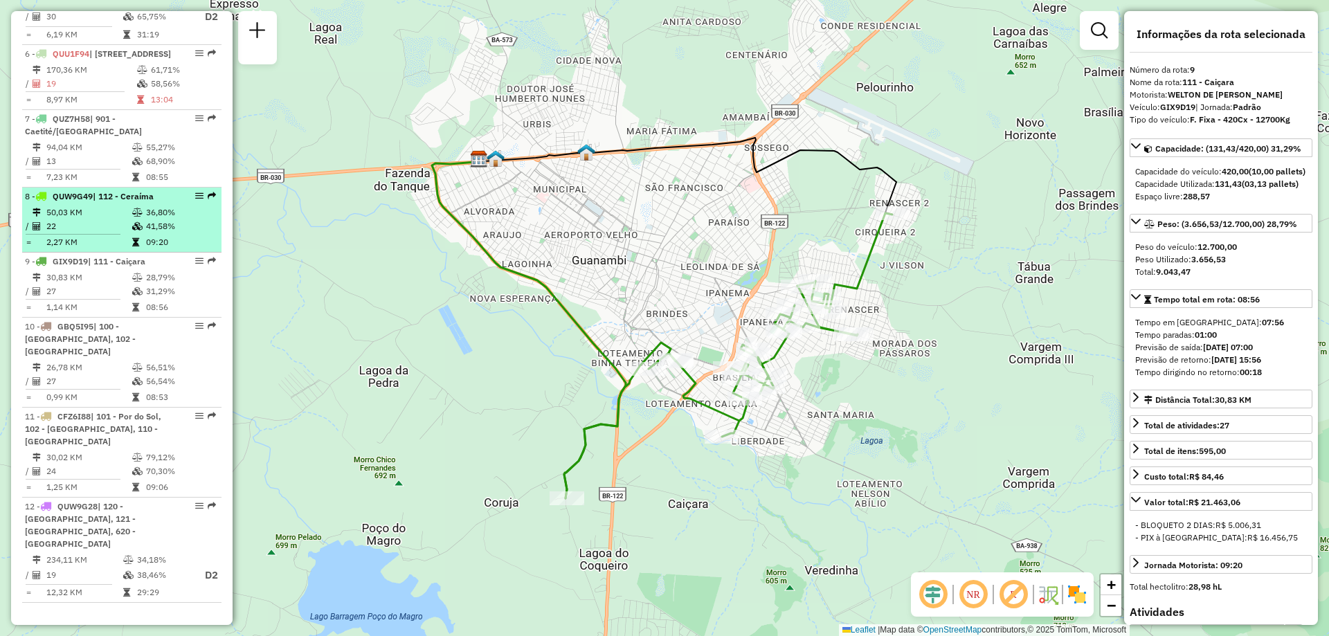
click at [139, 217] on icon at bounding box center [137, 212] width 10 height 8
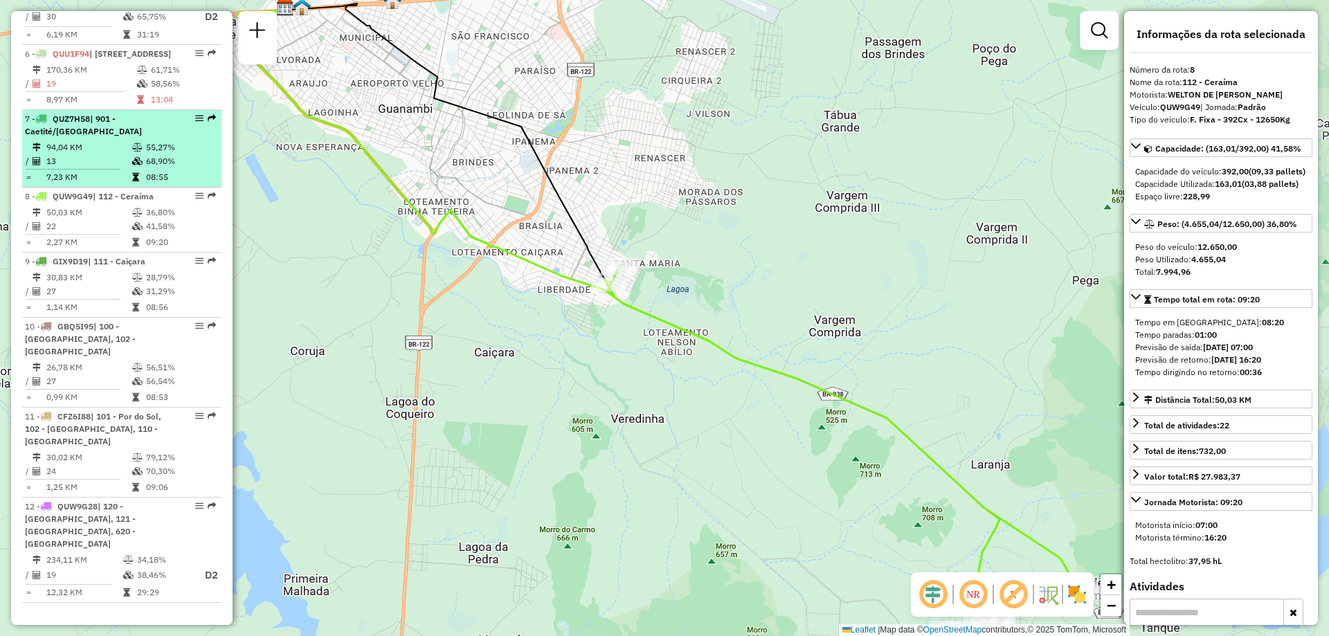
click at [130, 138] on div "7 - QUZ7H58 | 901 - Caetité/[GEOGRAPHIC_DATA]" at bounding box center [98, 125] width 147 height 25
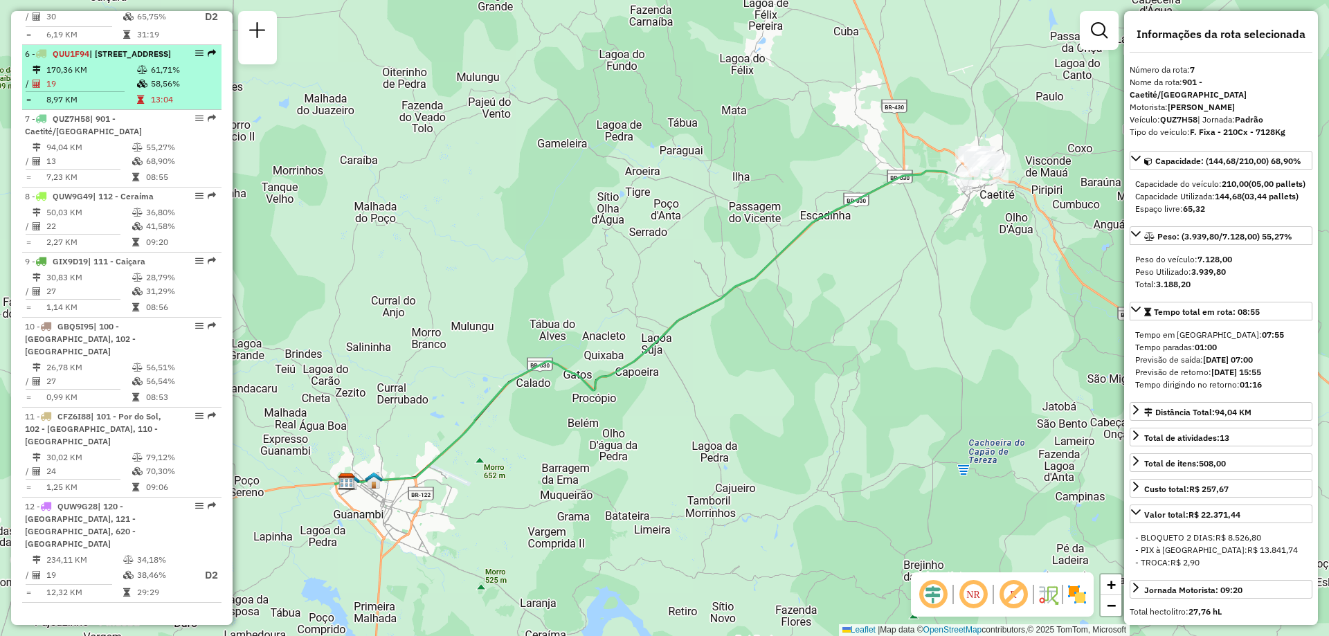
click at [129, 107] on td "8,97 KM" at bounding box center [91, 100] width 91 height 14
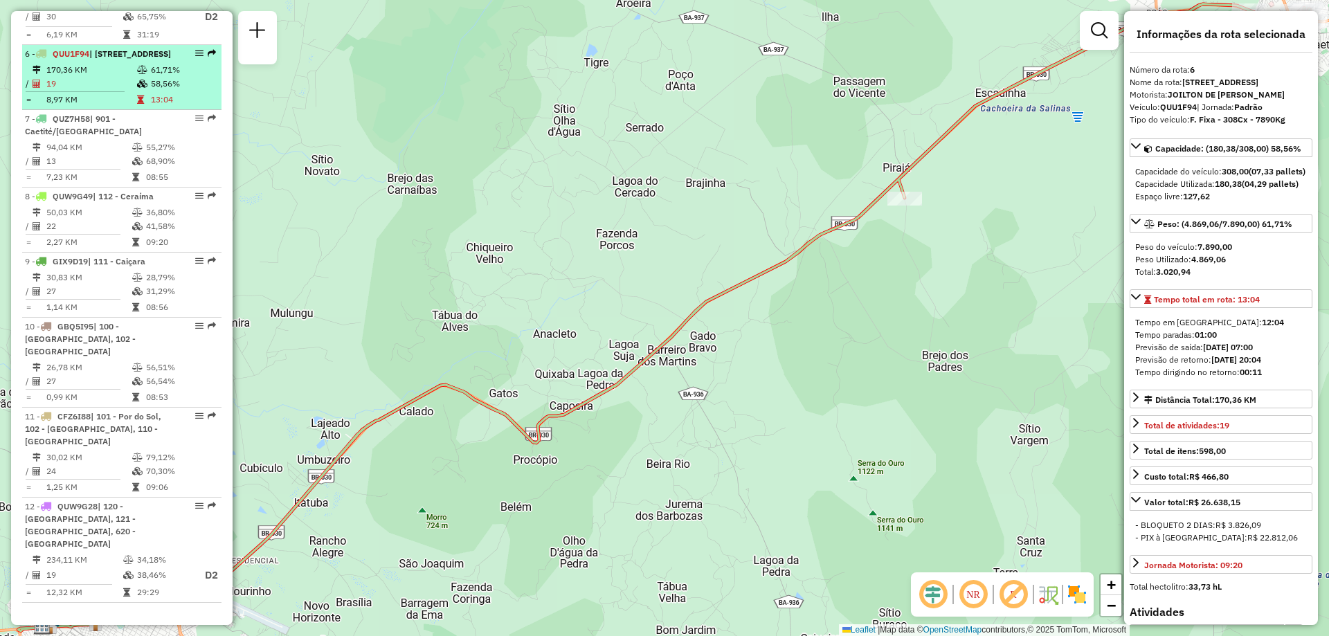
scroll to position [681, 0]
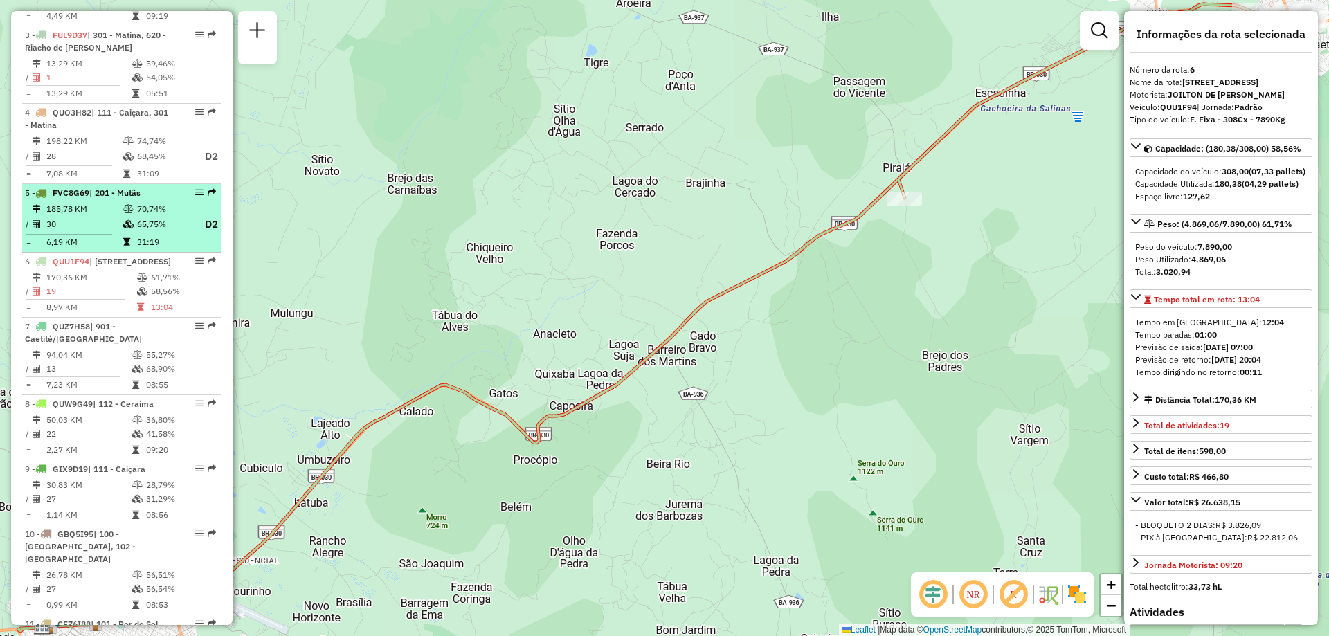
click at [106, 203] on td "185,78 KM" at bounding box center [84, 209] width 77 height 14
